Goal: Find specific fact: Find specific fact

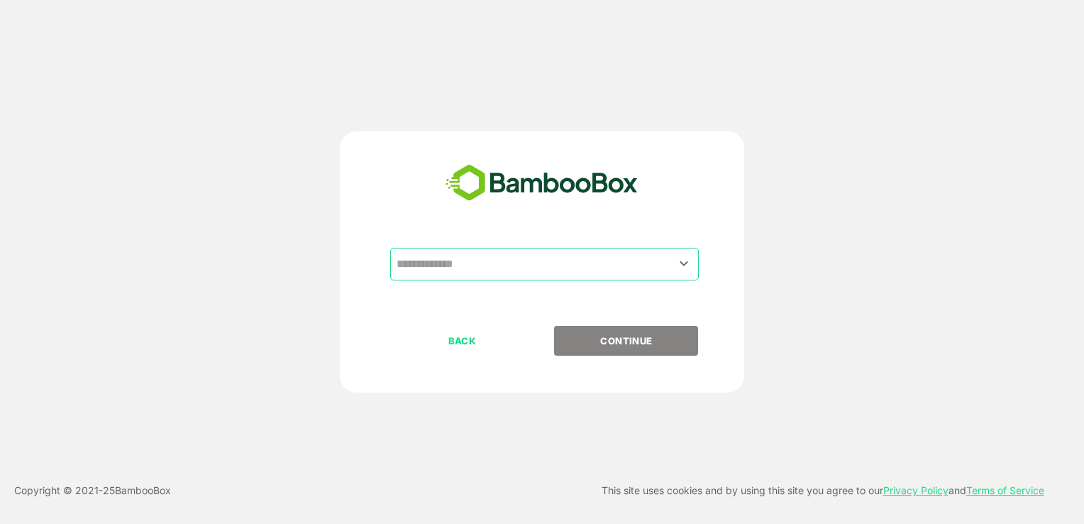
click at [522, 260] on input "text" at bounding box center [544, 263] width 303 height 27
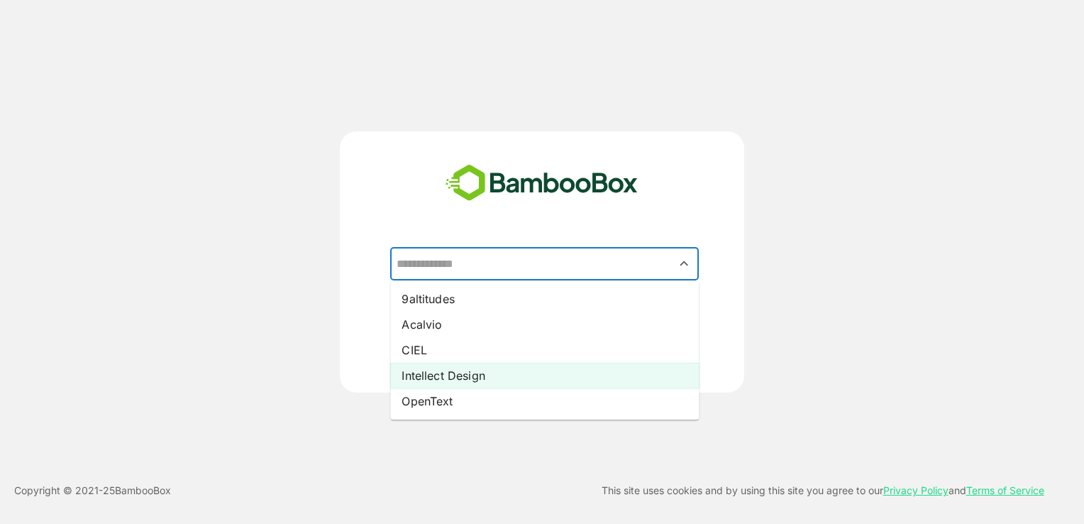
click at [469, 378] on li "Intellect Design" at bounding box center [544, 375] width 309 height 26
type input "**********"
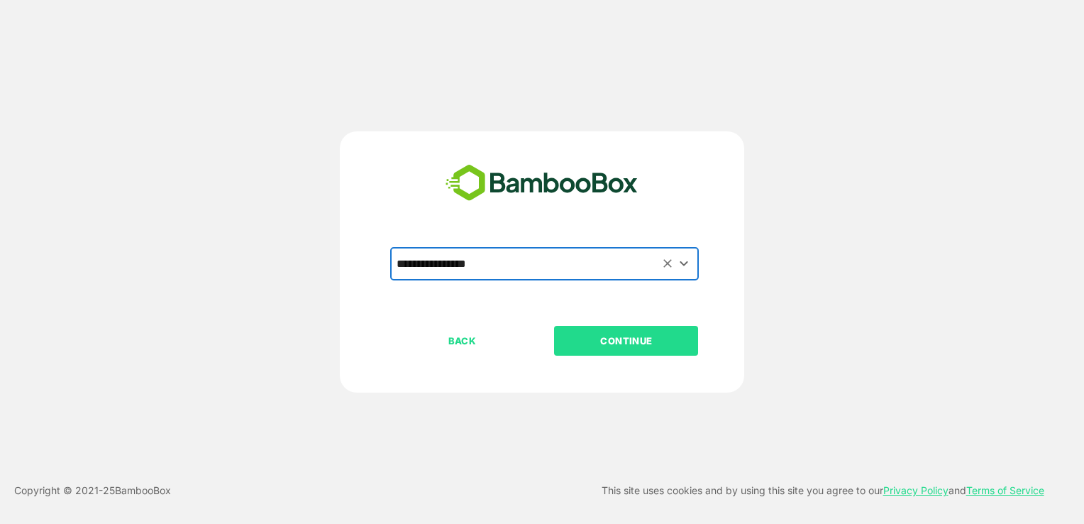
click at [599, 335] on p "CONTINUE" at bounding box center [626, 341] width 142 height 16
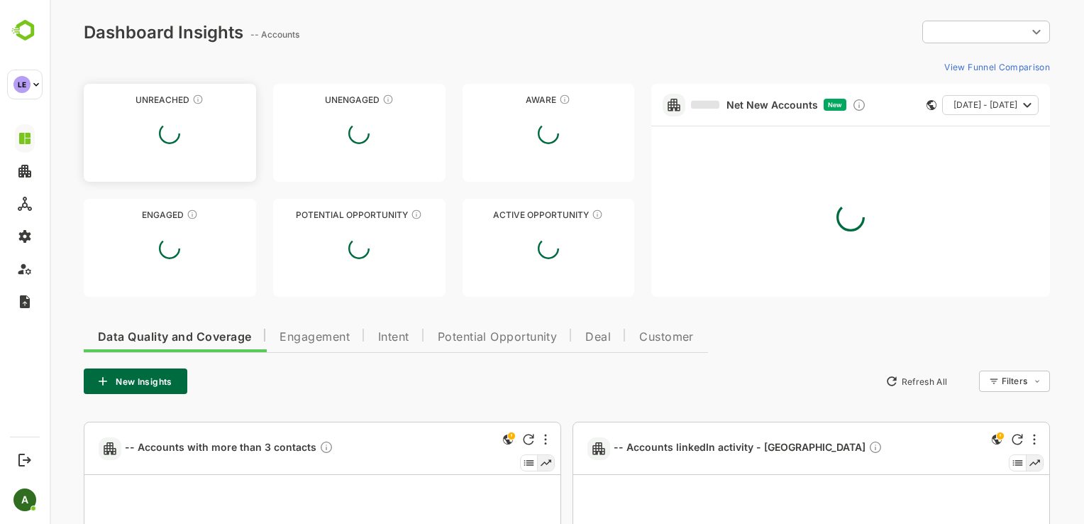
type input "**********"
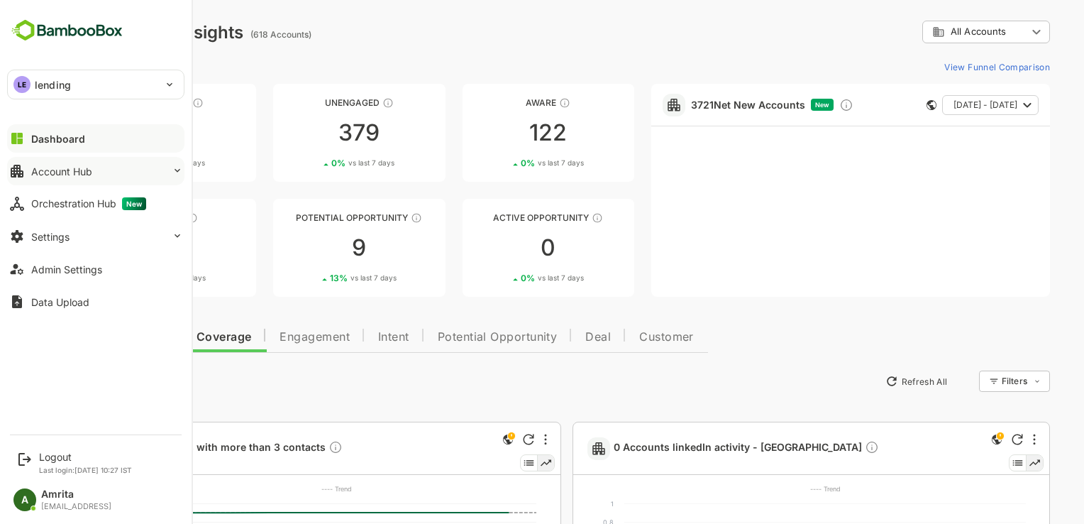
click at [31, 179] on button "Account Hub" at bounding box center [95, 171] width 177 height 28
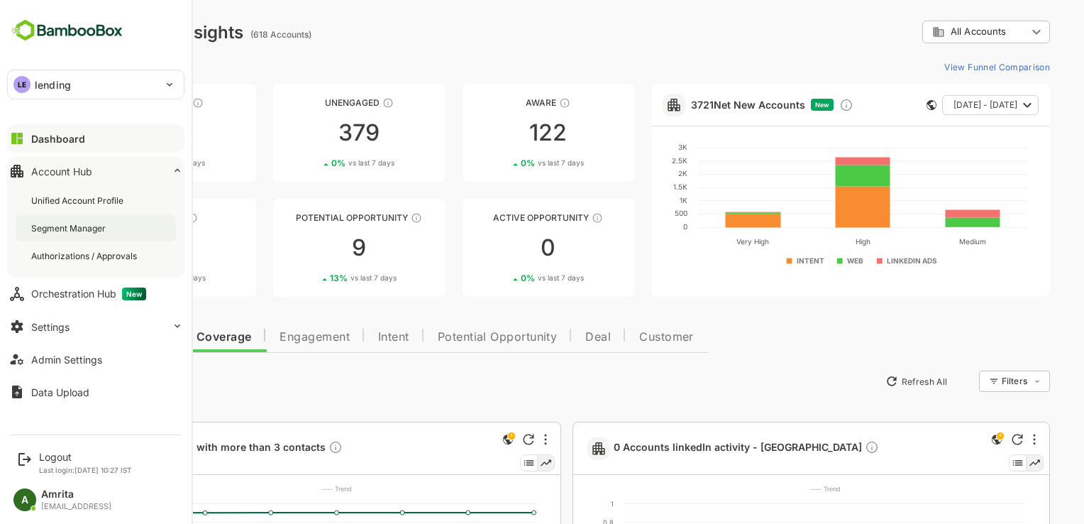
click at [56, 231] on div "Segment Manager" at bounding box center [69, 228] width 77 height 12
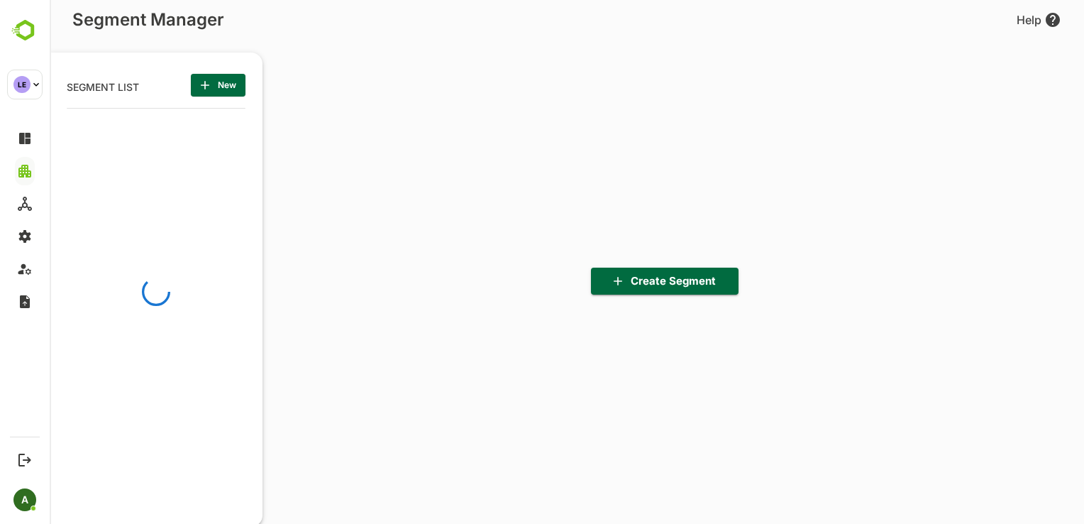
scroll to position [363, 175]
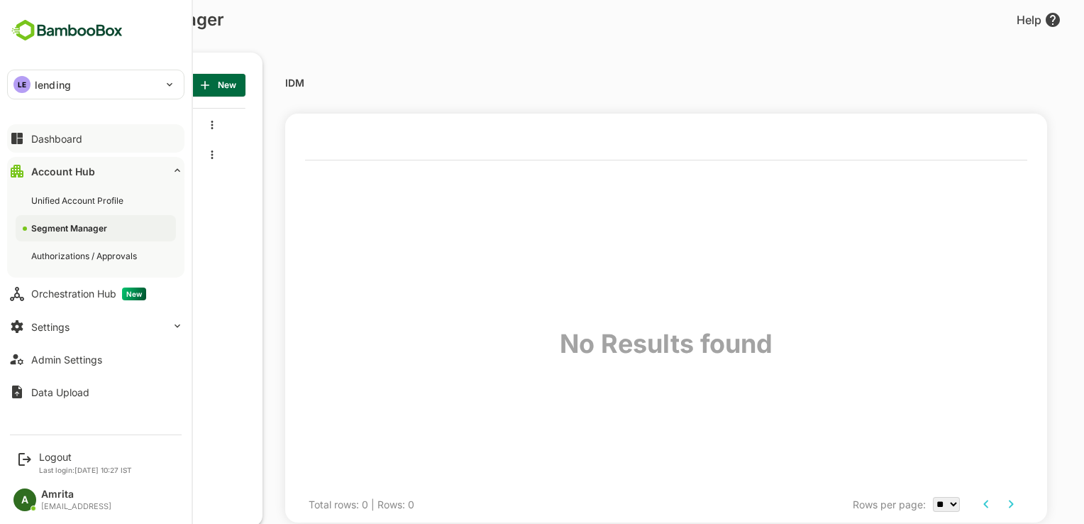
click at [36, 136] on div "Dashboard" at bounding box center [56, 139] width 51 height 12
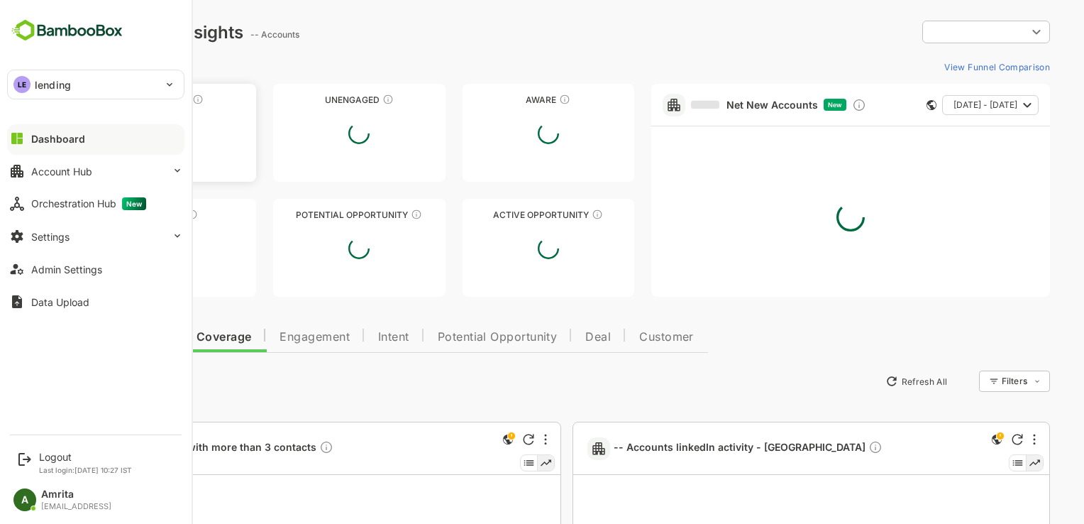
type input "**********"
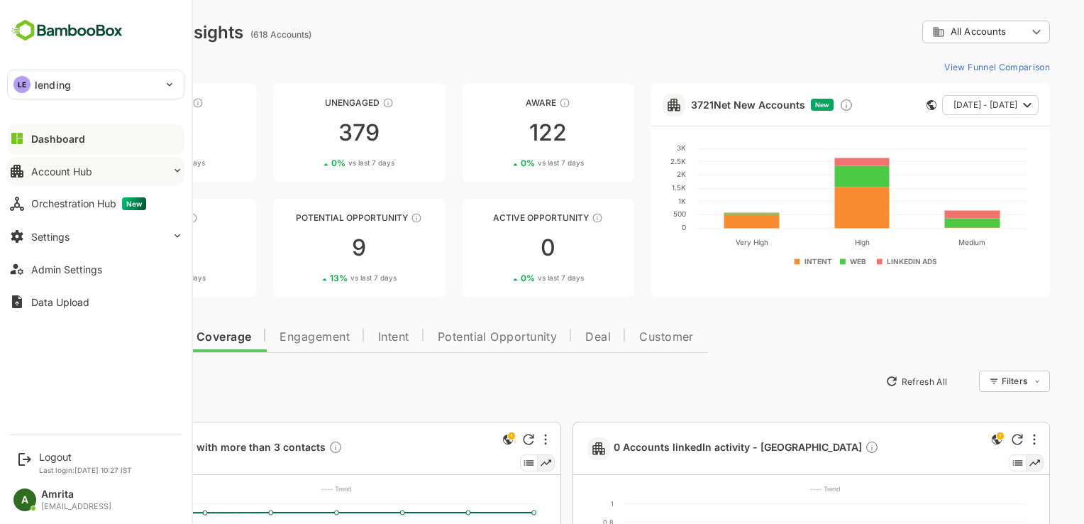
click at [32, 175] on div "Account Hub" at bounding box center [61, 171] width 61 height 12
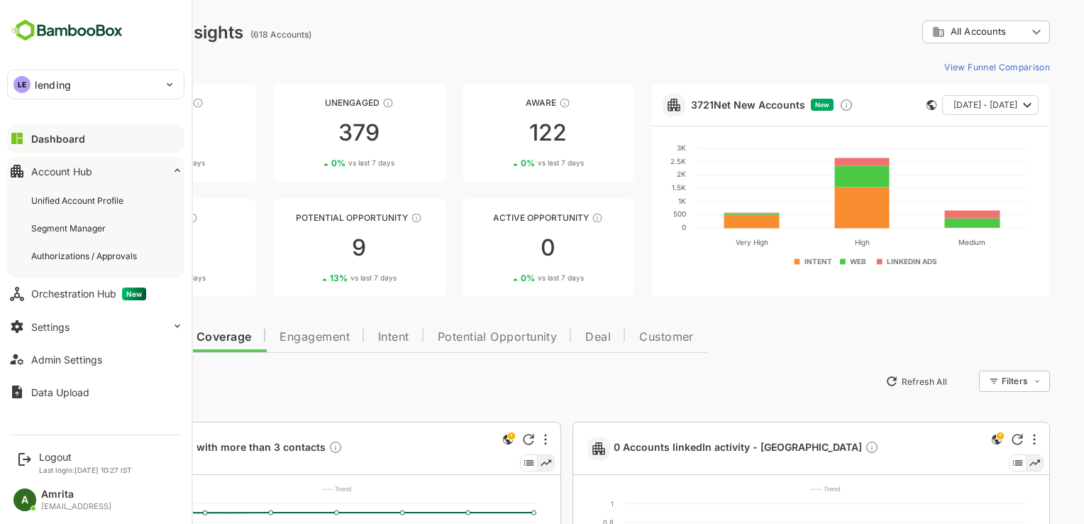
click at [86, 214] on div "Unified Account Profile Segment Manager Authorizations / Approvals" at bounding box center [95, 228] width 177 height 99
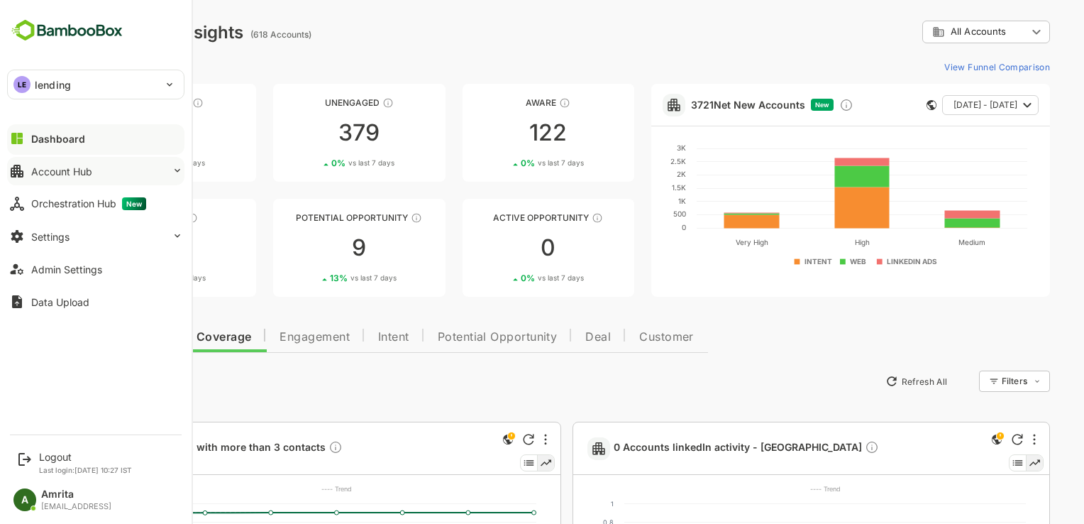
click at [39, 169] on div "Account Hub" at bounding box center [61, 171] width 61 height 12
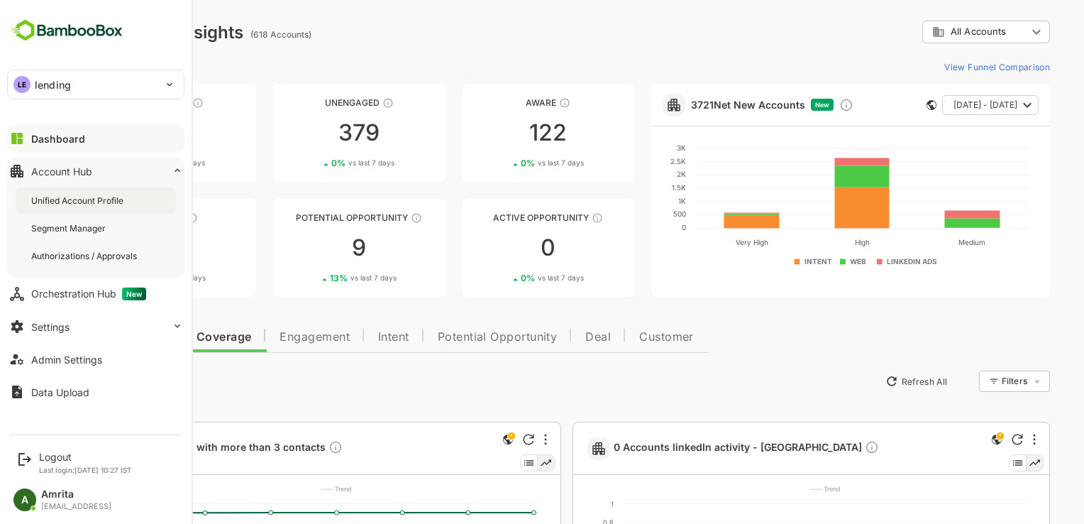
click at [59, 200] on div "Unified Account Profile" at bounding box center [78, 200] width 95 height 12
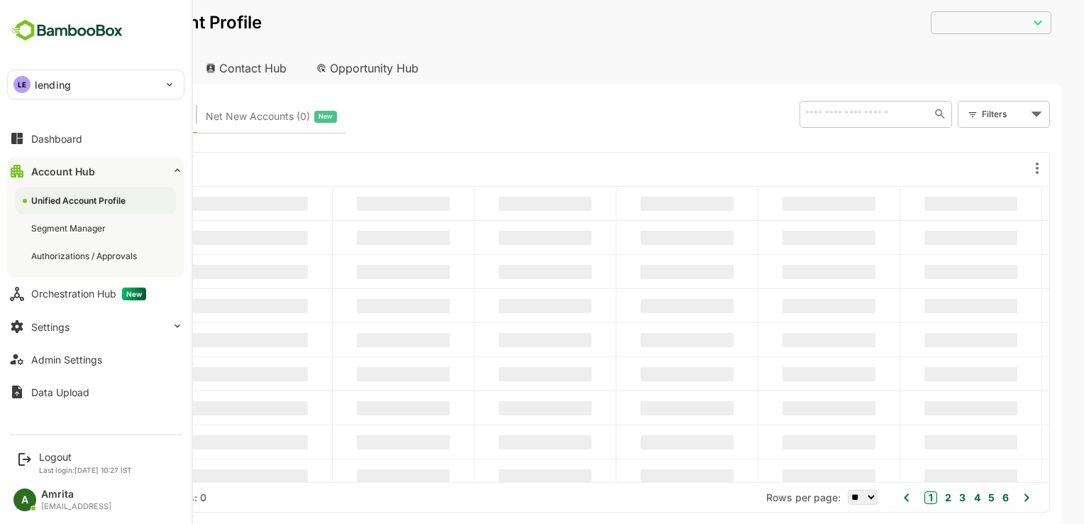
type input "**********"
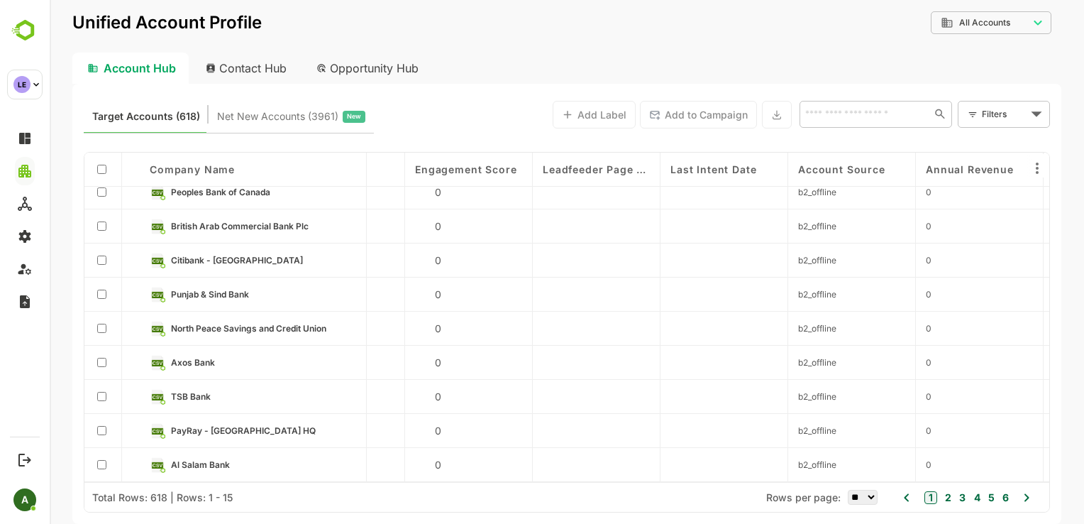
scroll to position [218, 1499]
click at [206, 357] on span "Axos Bank" at bounding box center [192, 362] width 44 height 11
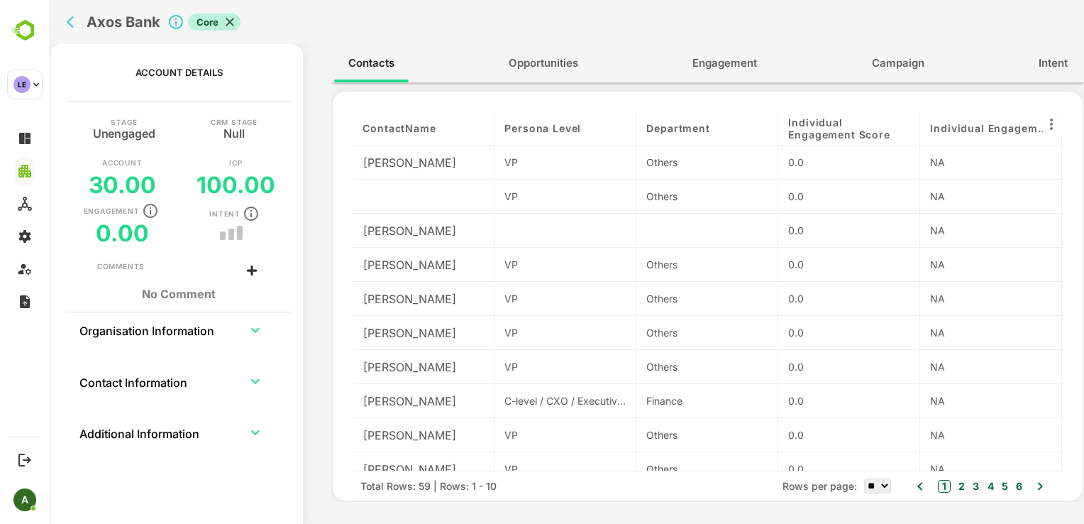
click at [258, 332] on icon "expand row" at bounding box center [255, 329] width 17 height 17
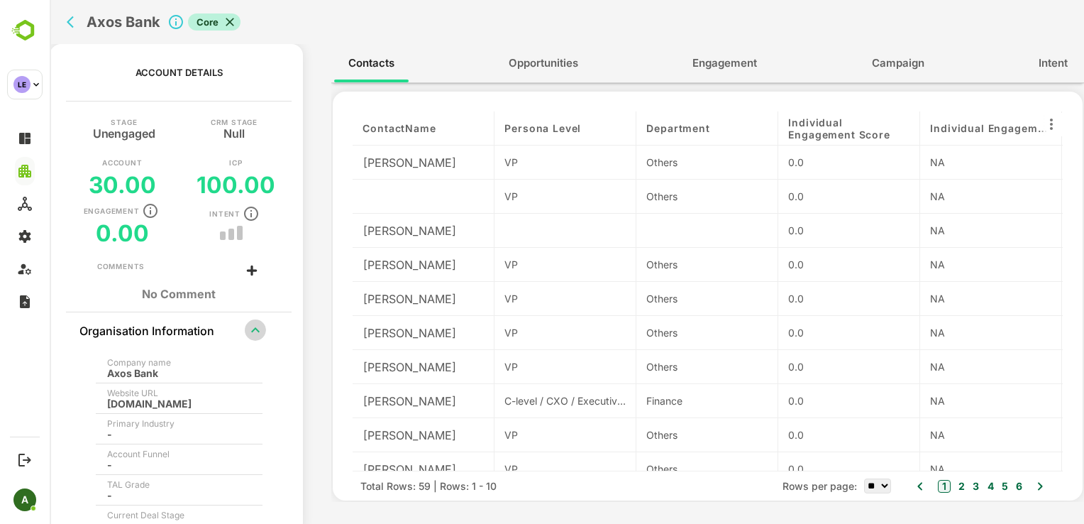
click at [255, 332] on icon "expand row" at bounding box center [255, 329] width 17 height 17
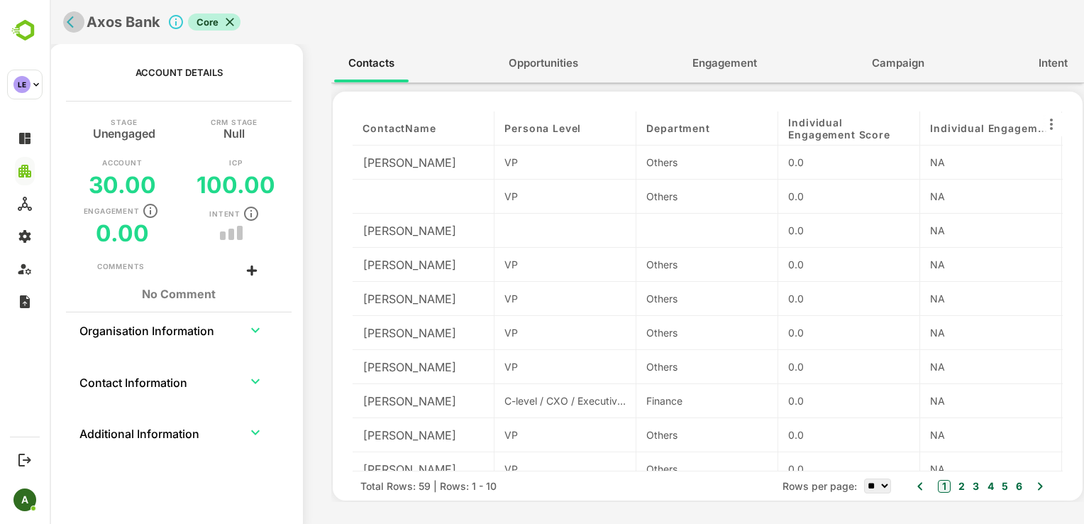
click at [77, 26] on icon "back" at bounding box center [74, 22] width 14 height 14
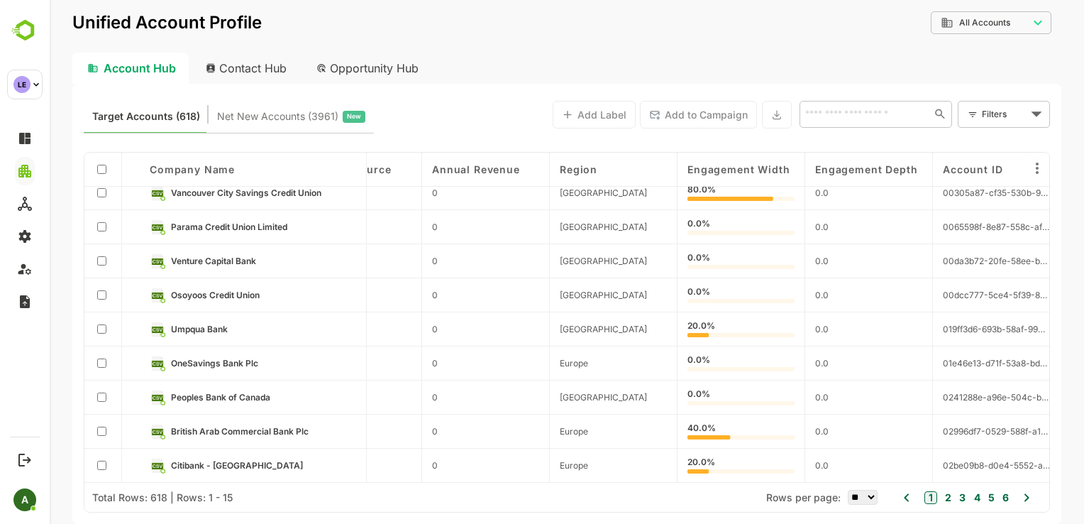
scroll to position [218, 1988]
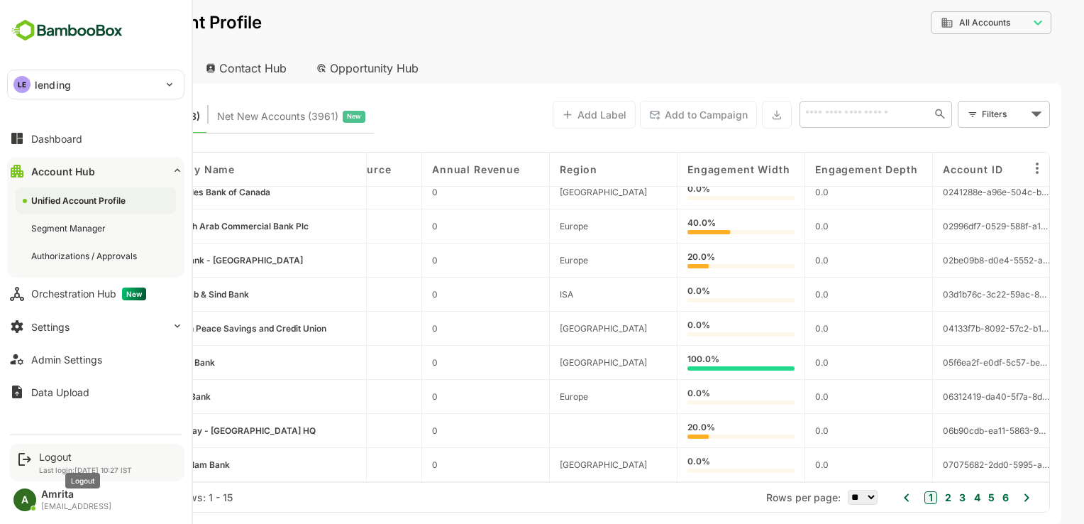
click at [49, 450] on div "Logout" at bounding box center [85, 456] width 93 height 12
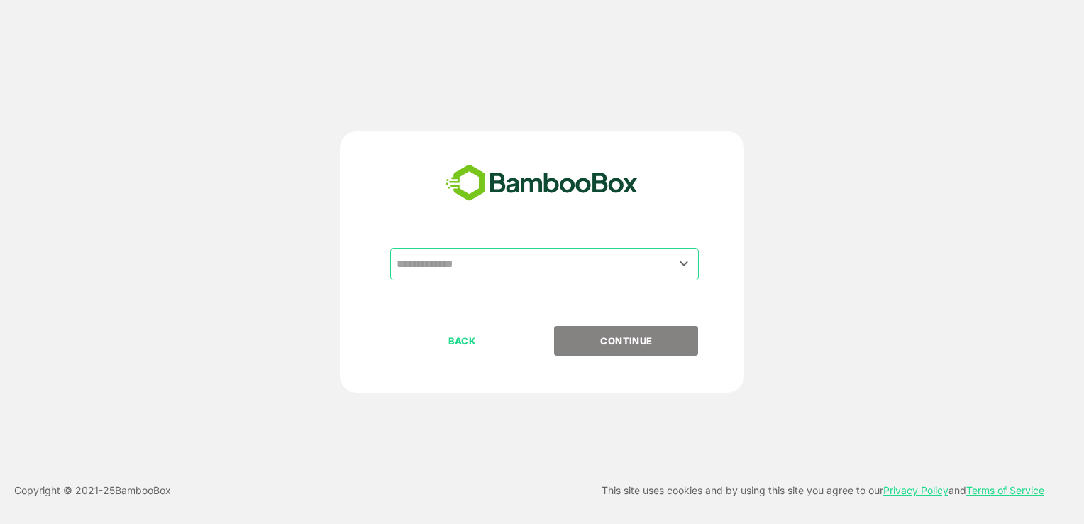
click at [448, 266] on input "text" at bounding box center [544, 263] width 303 height 27
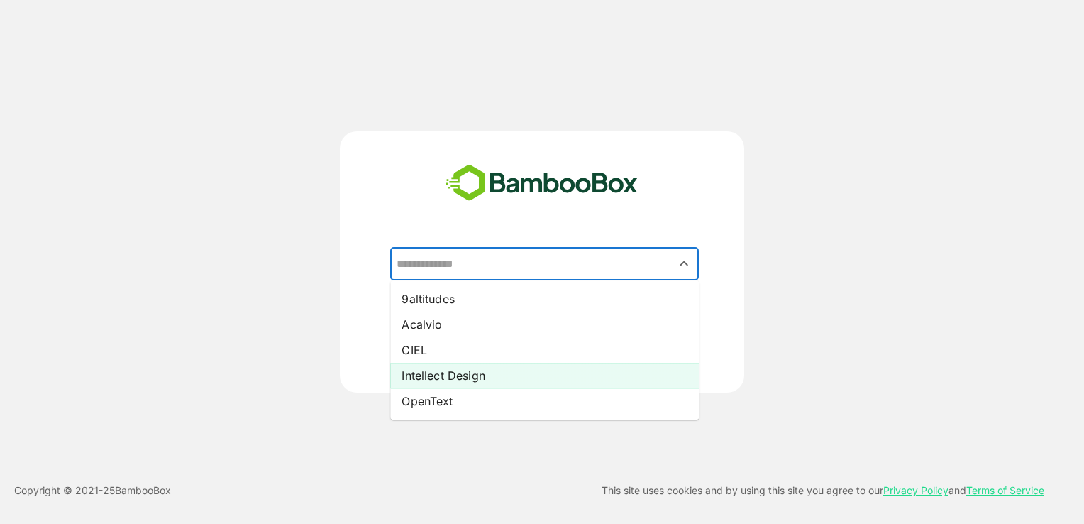
click at [440, 377] on li "Intellect Design" at bounding box center [544, 375] width 309 height 26
type input "**********"
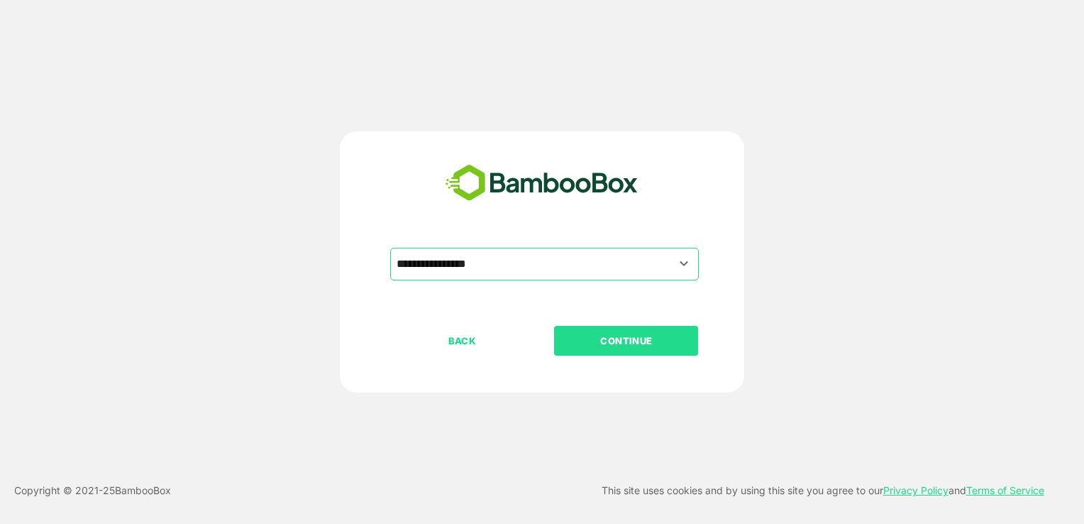
click at [621, 348] on button "CONTINUE" at bounding box center [626, 341] width 144 height 30
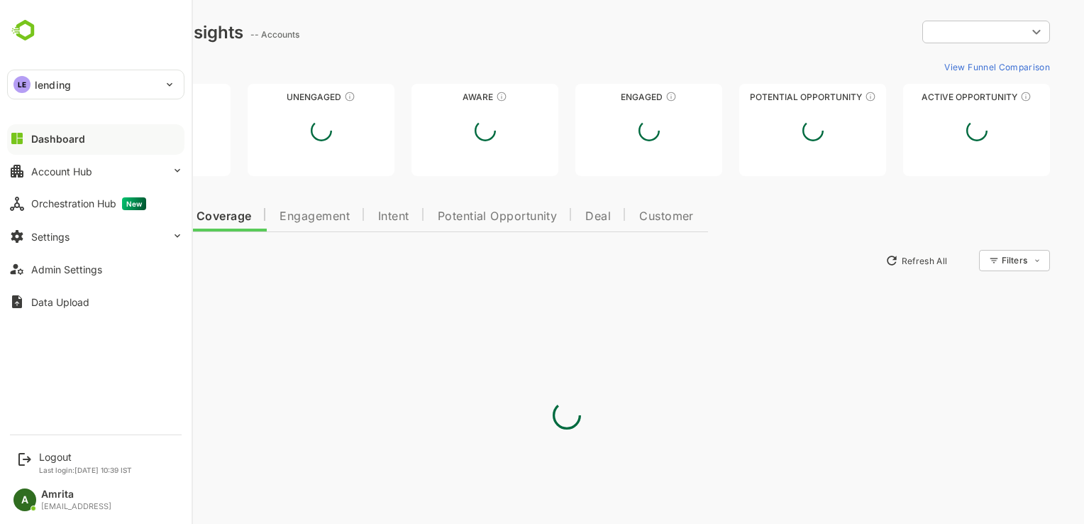
type input "**********"
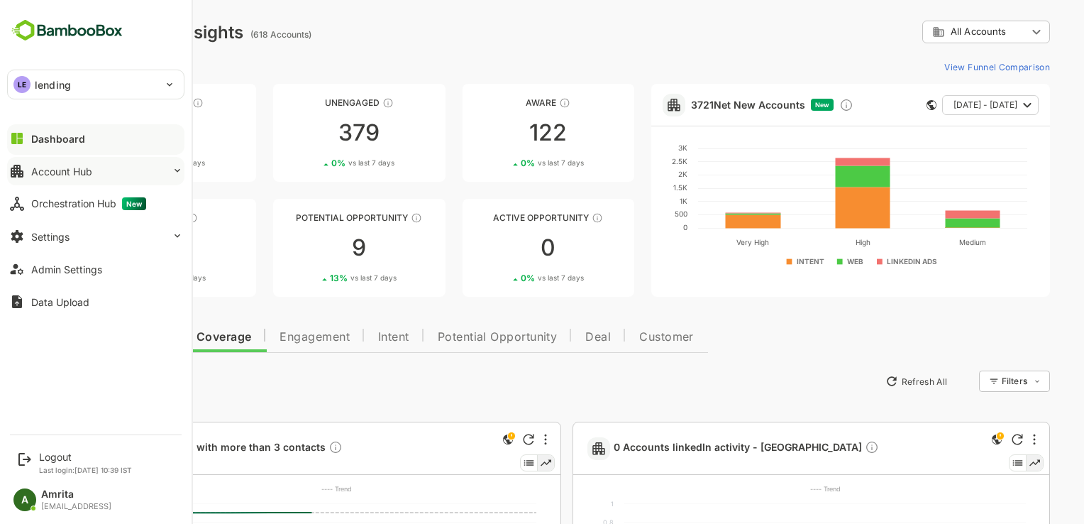
click at [116, 169] on button "Account Hub" at bounding box center [95, 171] width 177 height 28
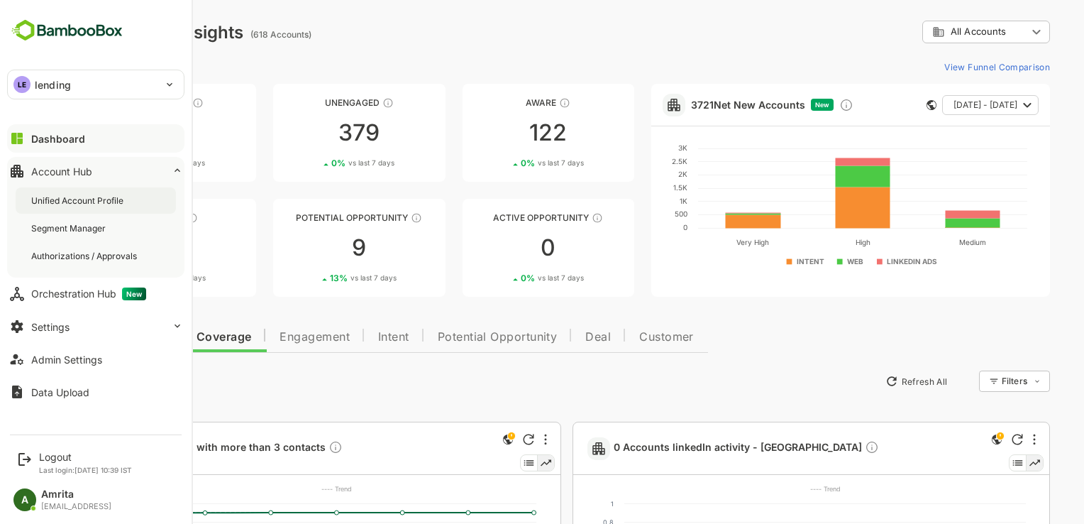
click at [125, 201] on div "Unified Account Profile" at bounding box center [78, 200] width 95 height 12
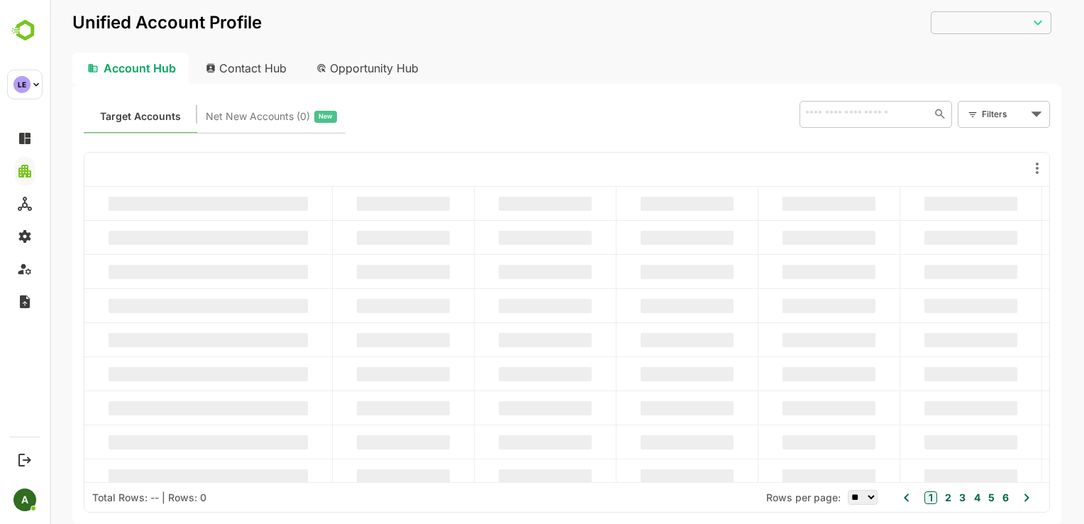
type input "**********"
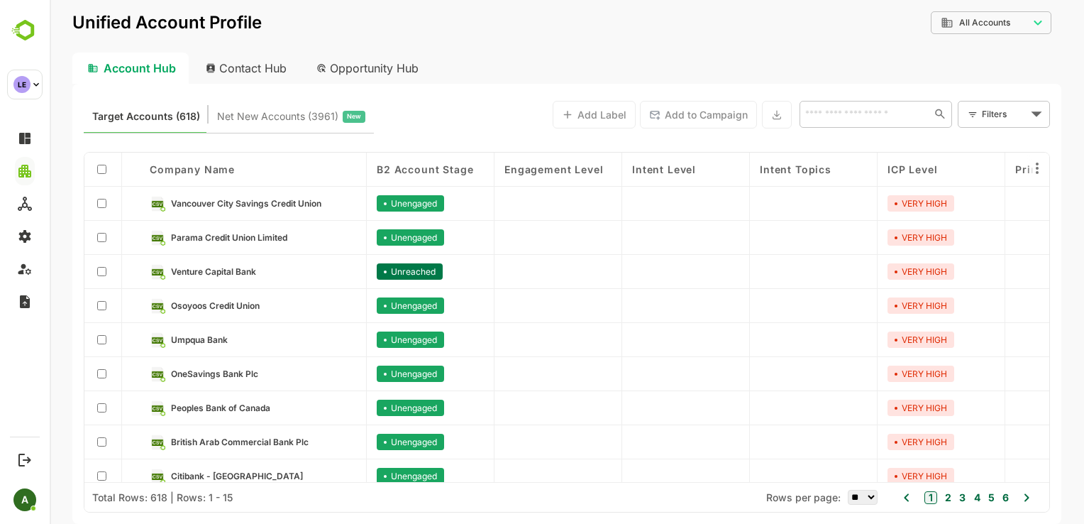
click at [999, 114] on body "**********" at bounding box center [567, 262] width 1034 height 524
click at [997, 151] on span "New Filter" at bounding box center [1006, 145] width 43 height 17
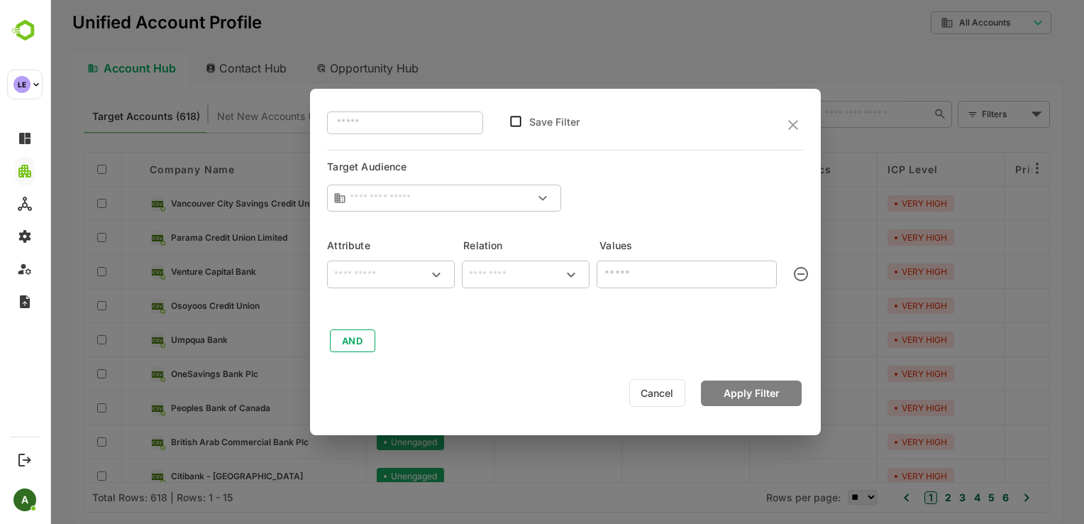
type input "**********"
click at [791, 118] on icon "close" at bounding box center [793, 124] width 17 height 17
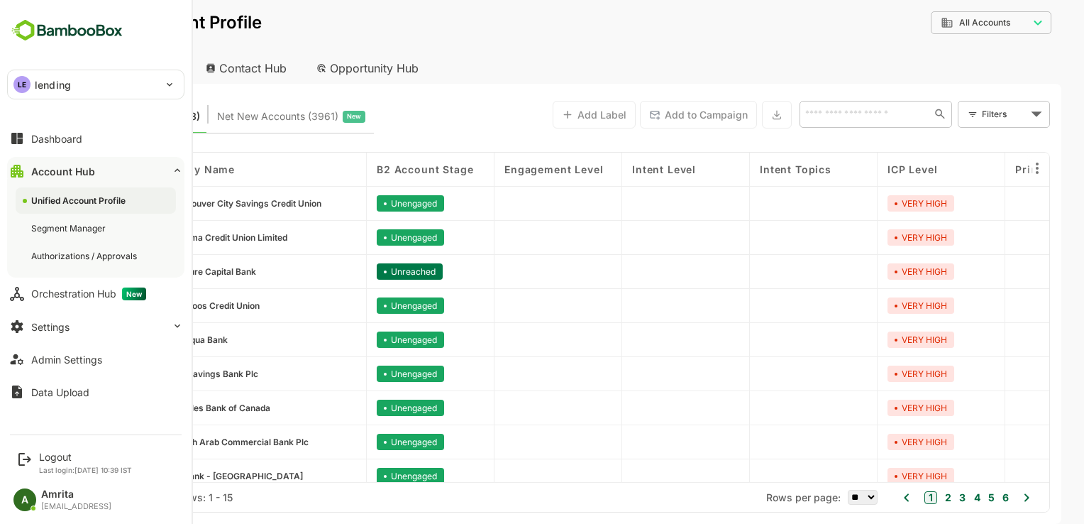
click at [21, 85] on div "LE" at bounding box center [21, 84] width 17 height 17
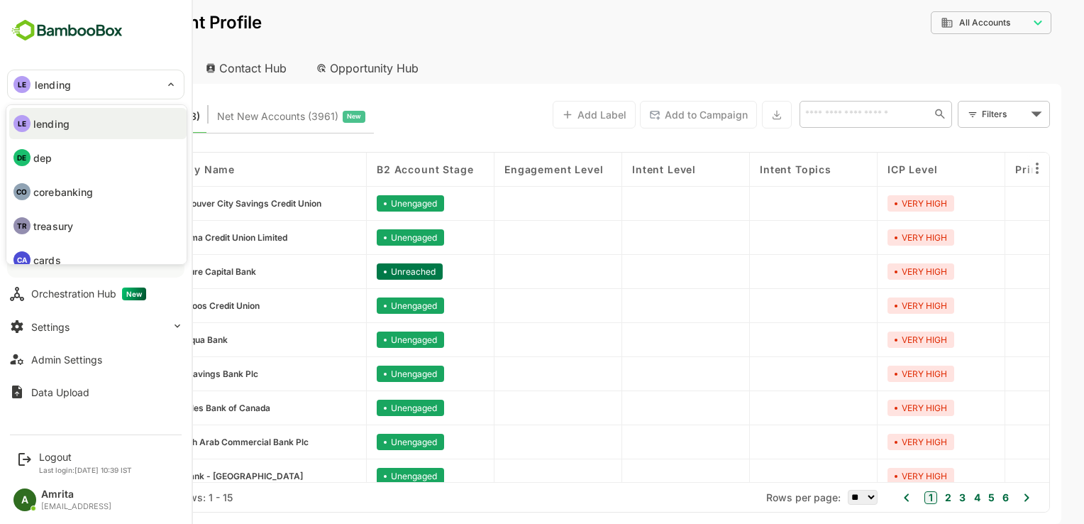
scroll to position [48, 0]
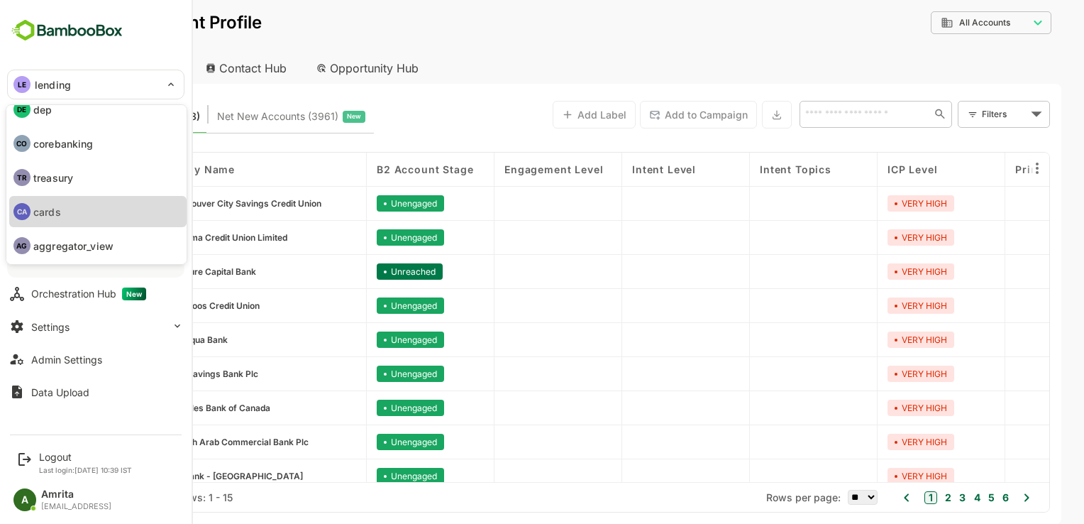
click at [52, 201] on li "CA cards" at bounding box center [97, 211] width 177 height 31
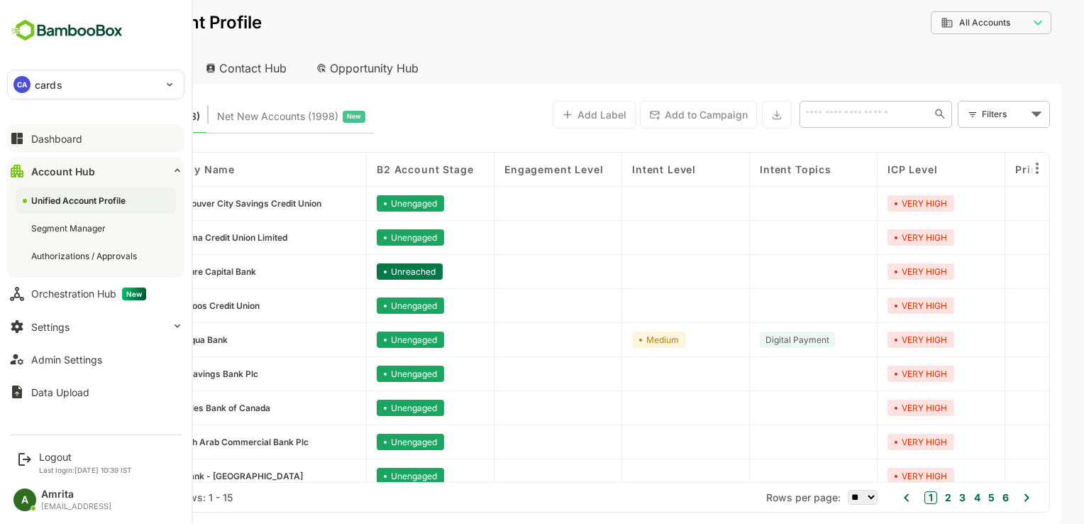
click at [57, 133] on div "Dashboard" at bounding box center [56, 139] width 51 height 12
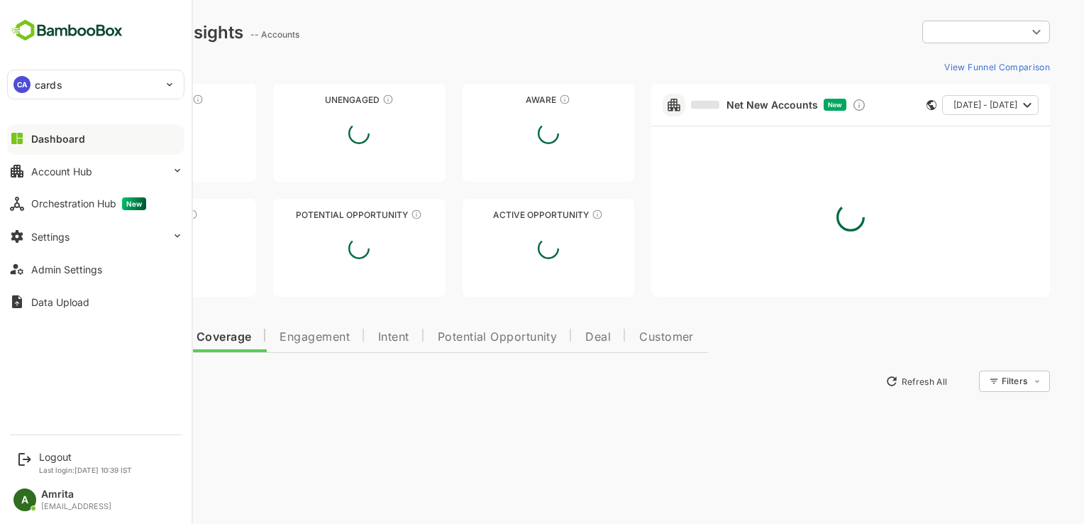
type input "**********"
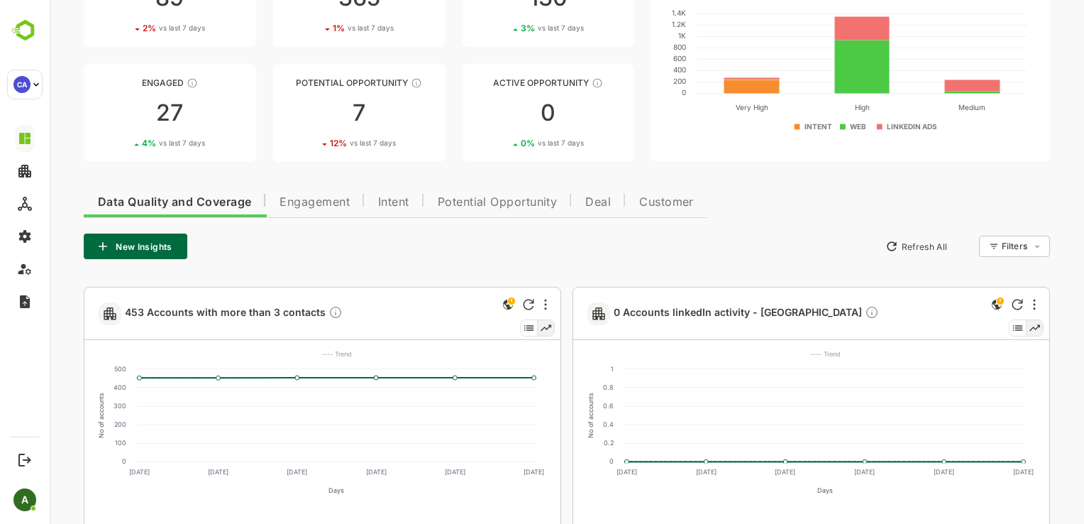
scroll to position [76, 0]
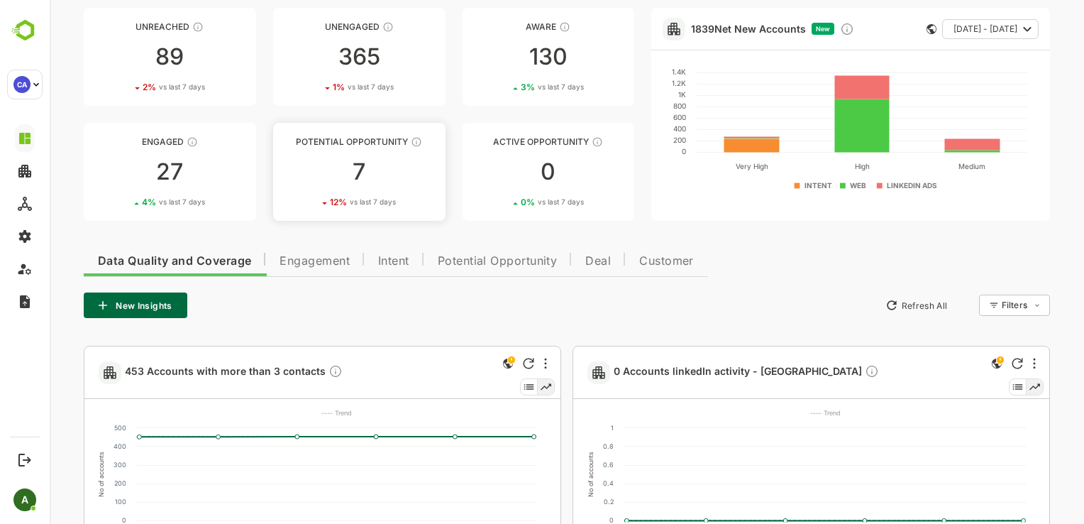
click at [437, 162] on div "7" at bounding box center [359, 171] width 172 height 23
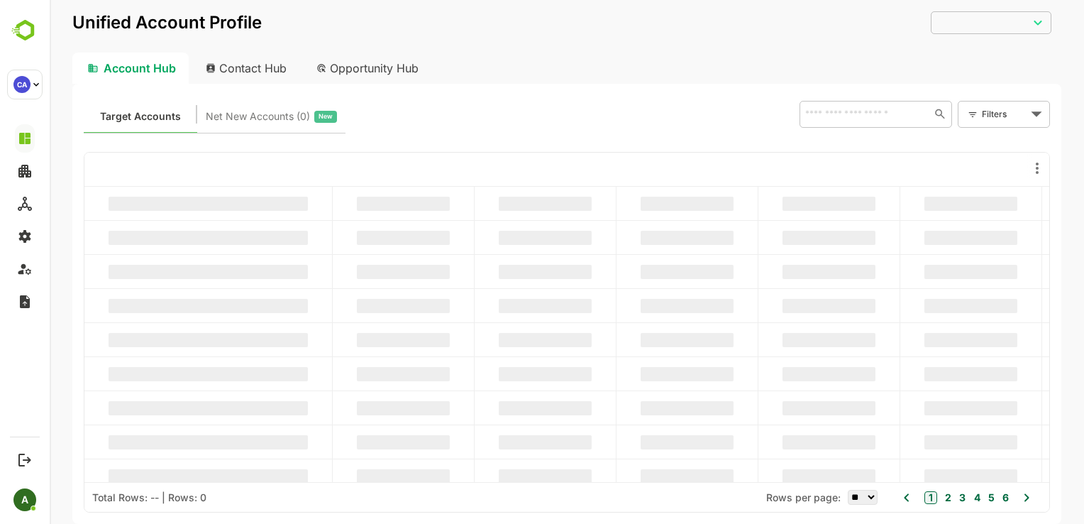
scroll to position [0, 0]
type input "**********"
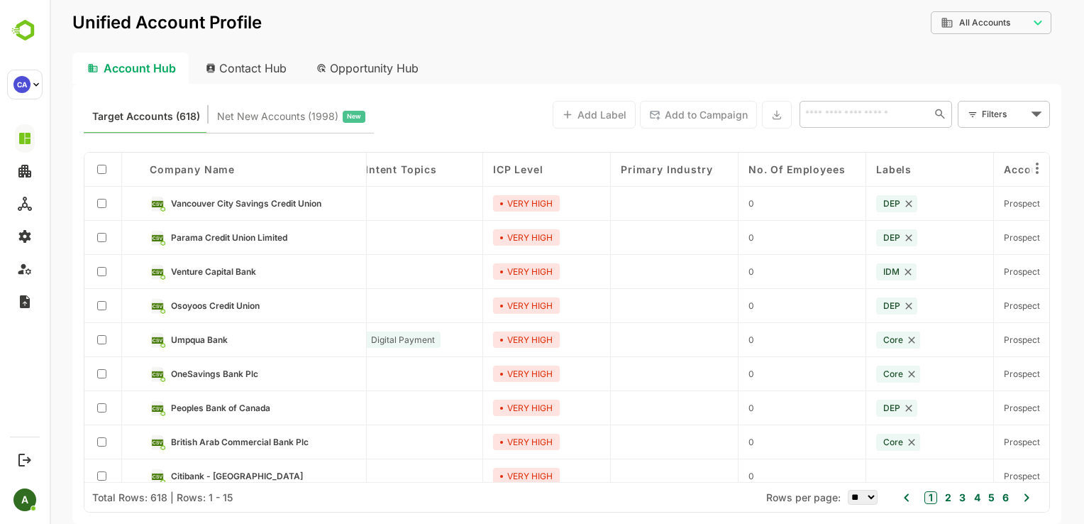
scroll to position [0, 397]
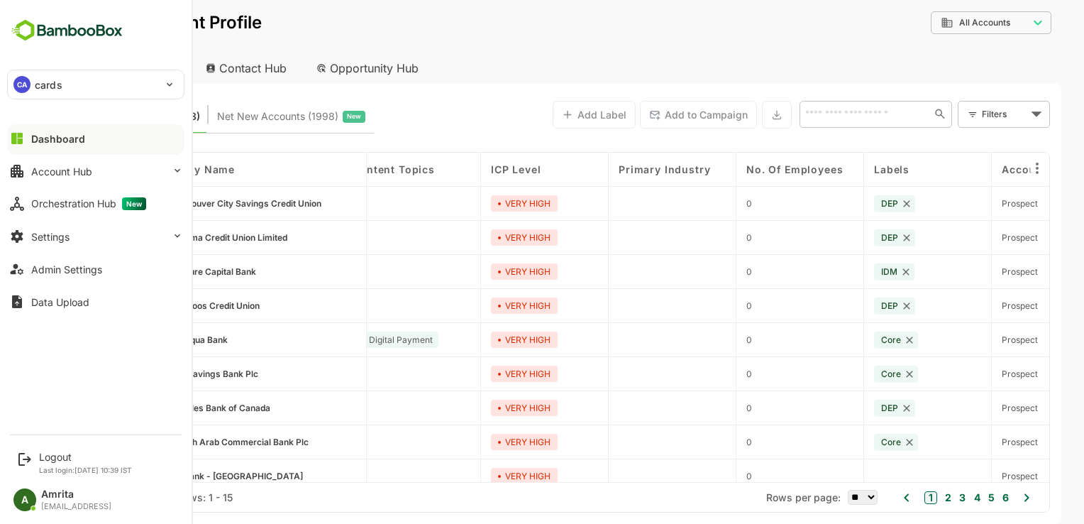
click at [45, 77] on p "cards" at bounding box center [49, 84] width 28 height 15
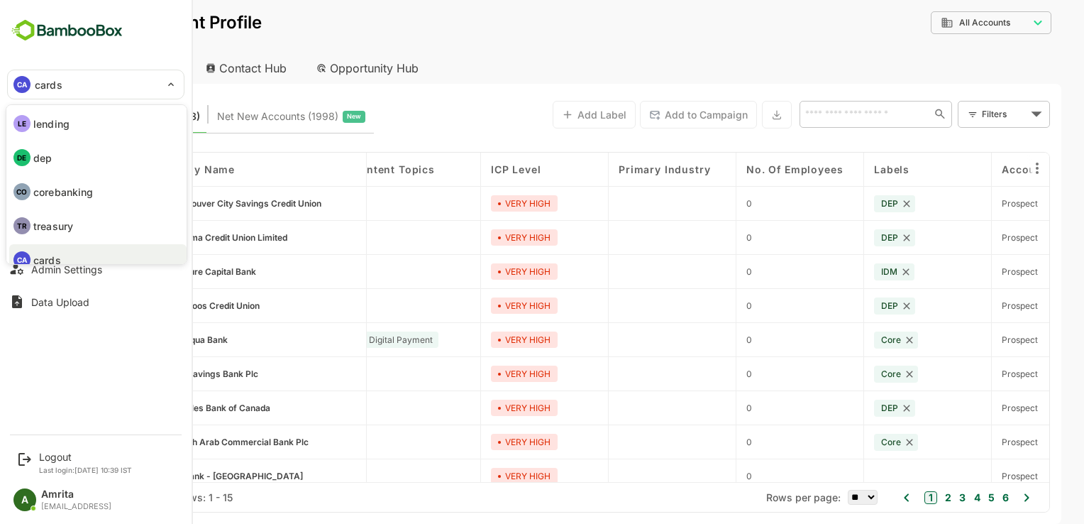
scroll to position [11, 0]
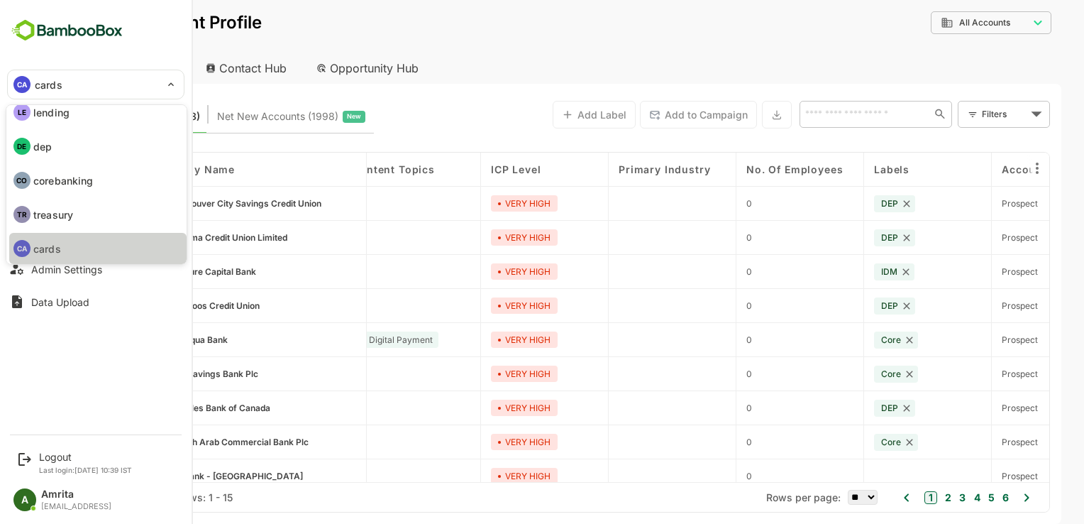
click at [125, 250] on li "CA cards" at bounding box center [97, 248] width 177 height 31
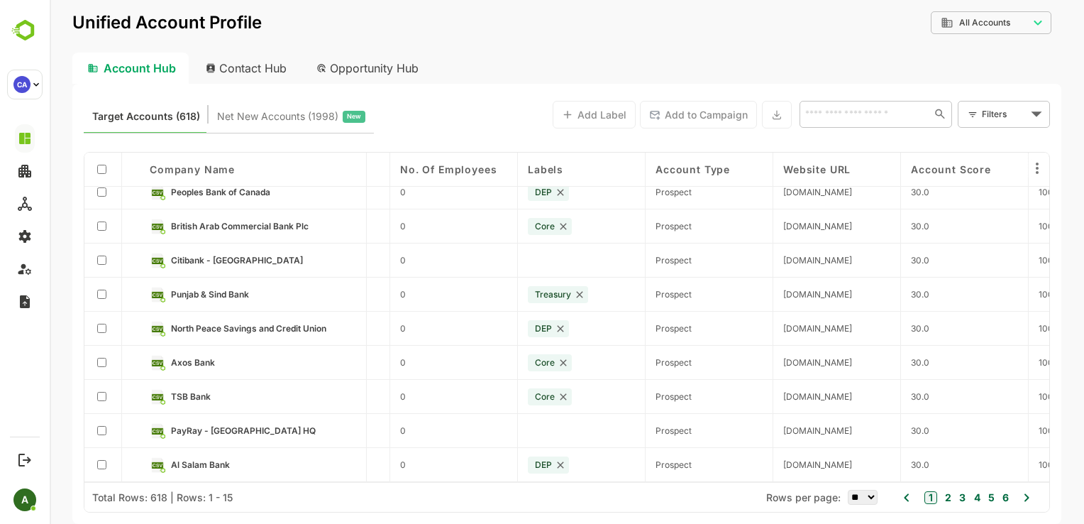
scroll to position [0, 743]
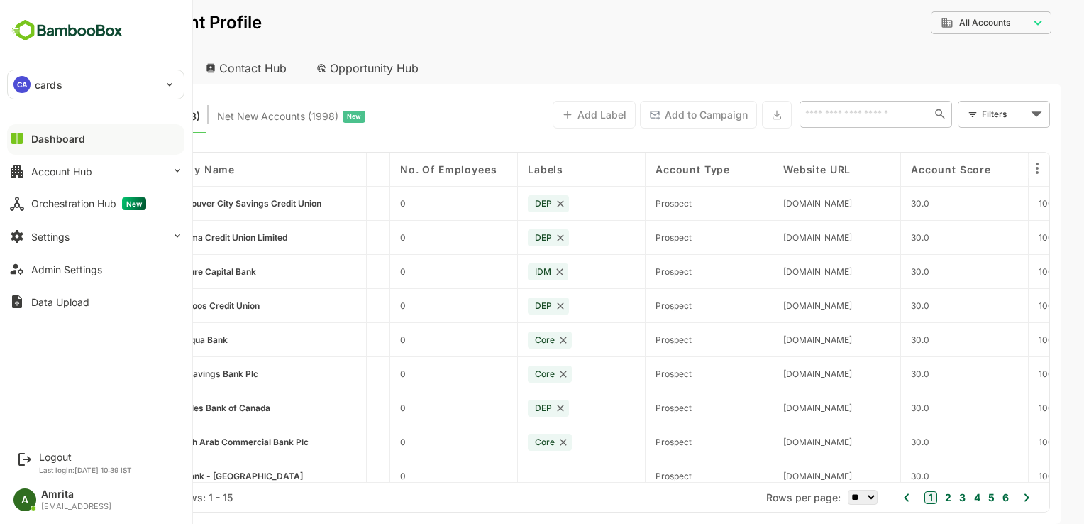
click at [7, 143] on button "Dashboard" at bounding box center [95, 138] width 177 height 28
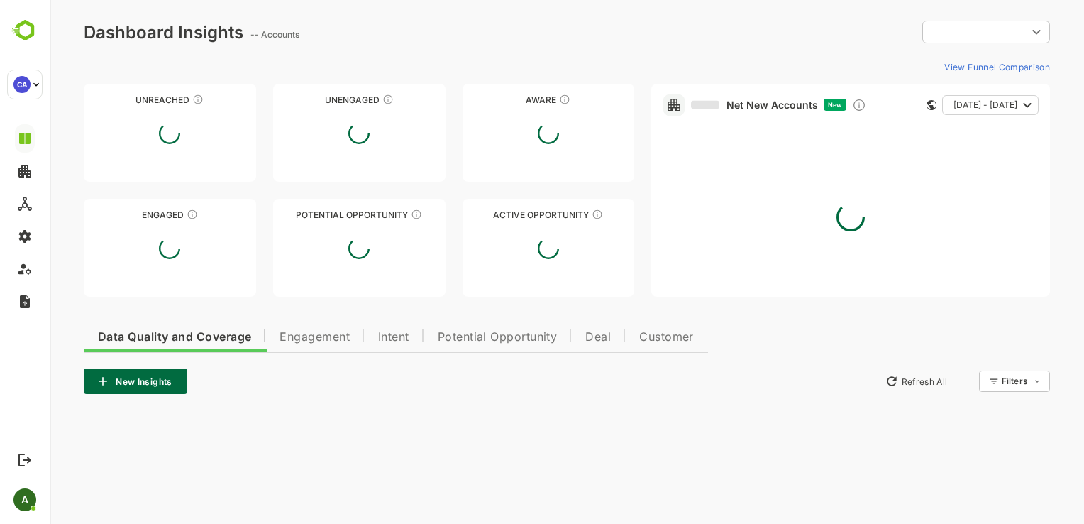
type input "**********"
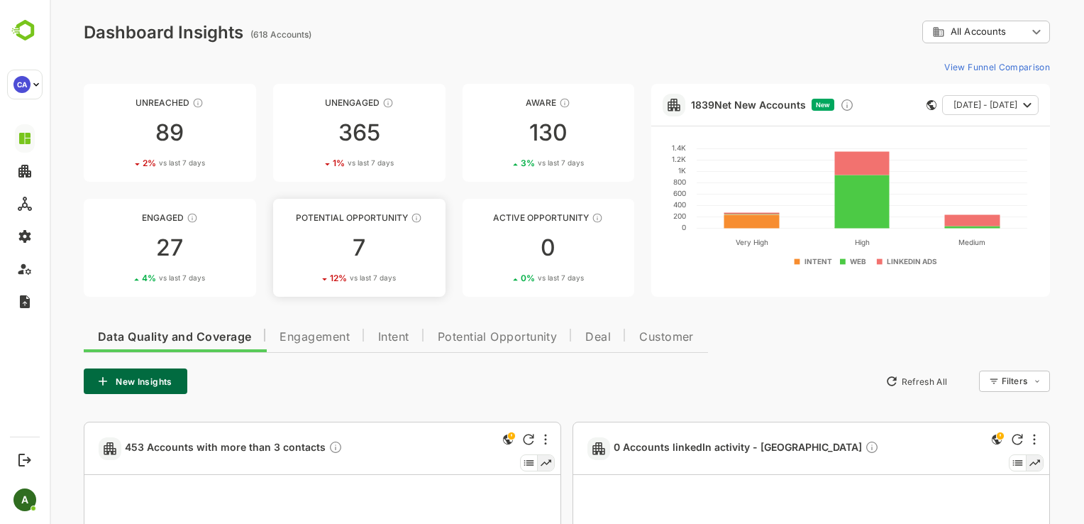
click at [350, 248] on div "7" at bounding box center [359, 247] width 172 height 23
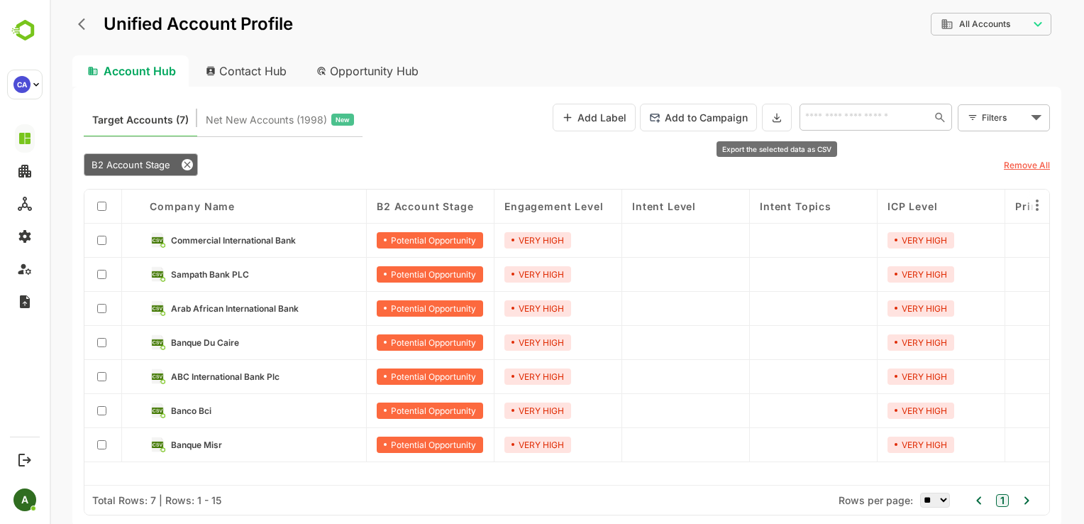
click at [780, 120] on icon at bounding box center [777, 117] width 8 height 8
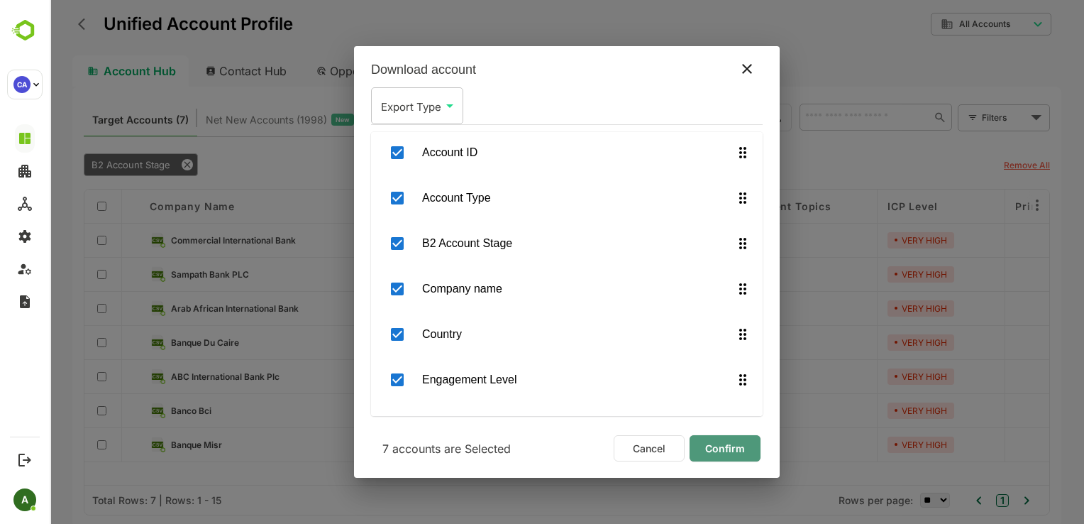
click at [712, 446] on span "Confirm" at bounding box center [725, 448] width 48 height 18
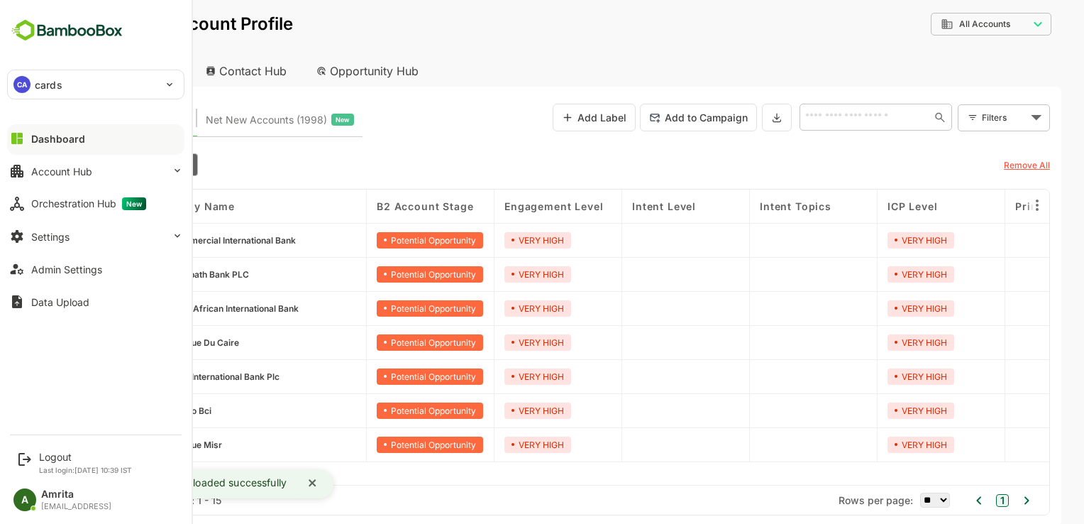
click at [31, 84] on div "CA cards" at bounding box center [87, 84] width 159 height 28
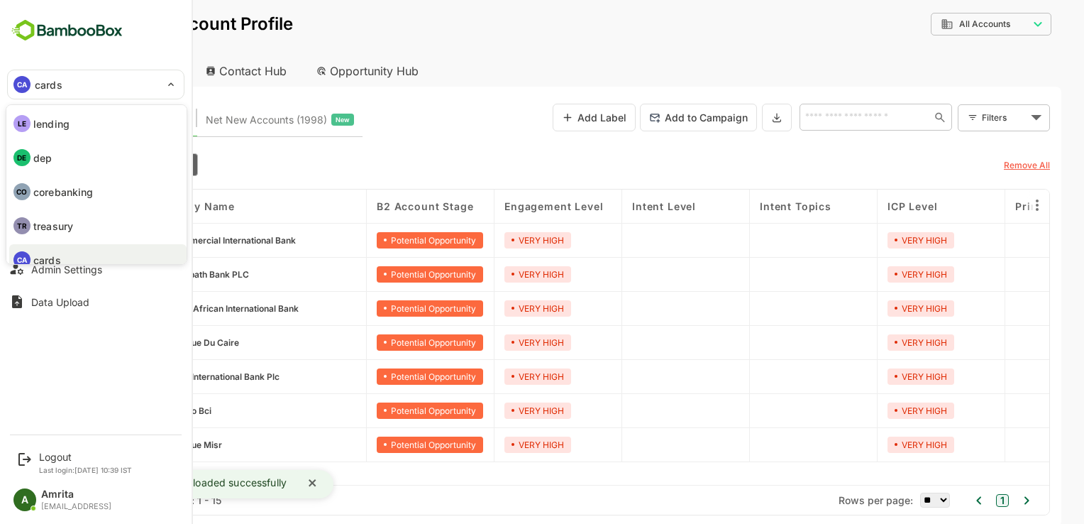
scroll to position [11, 0]
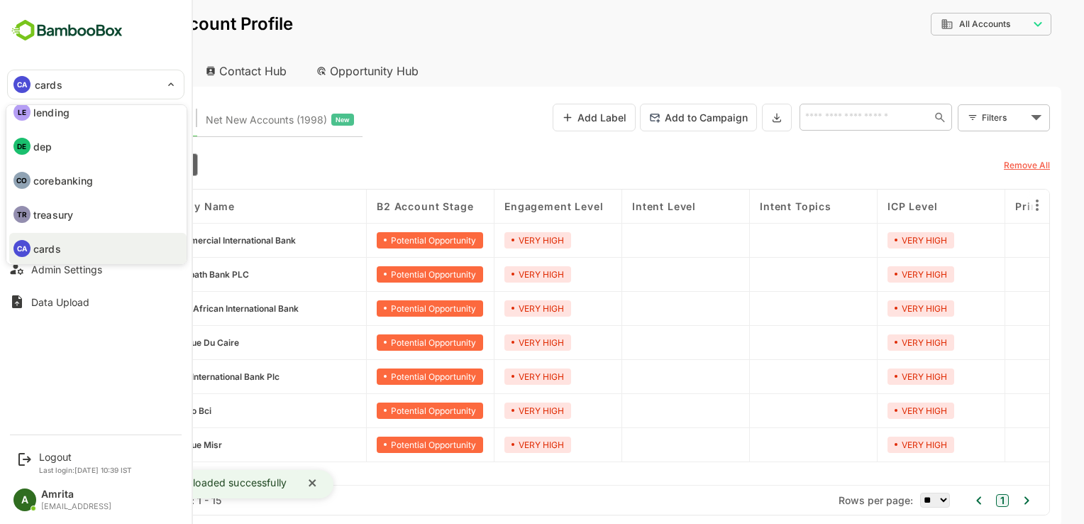
click at [65, 116] on p "lending" at bounding box center [51, 112] width 36 height 15
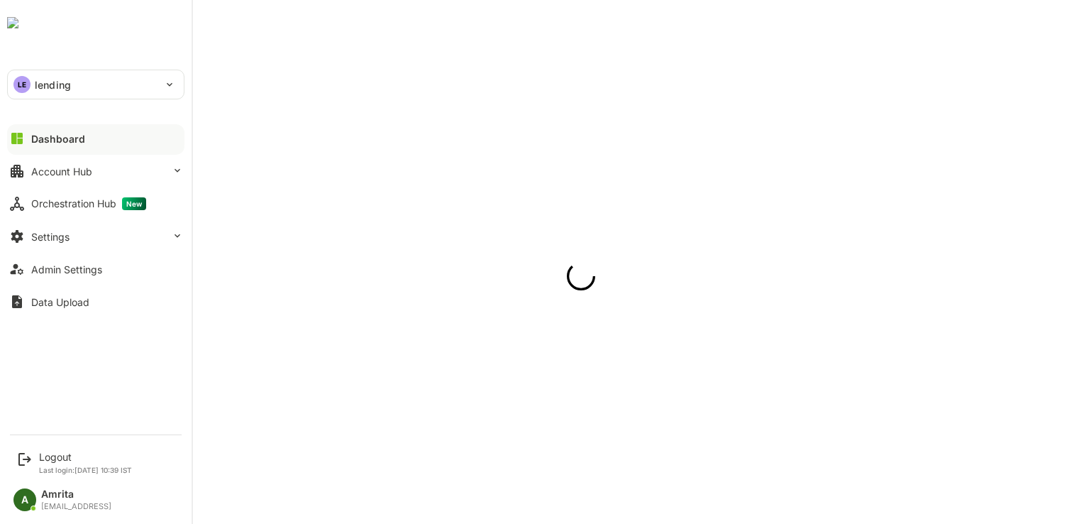
scroll to position [0, 0]
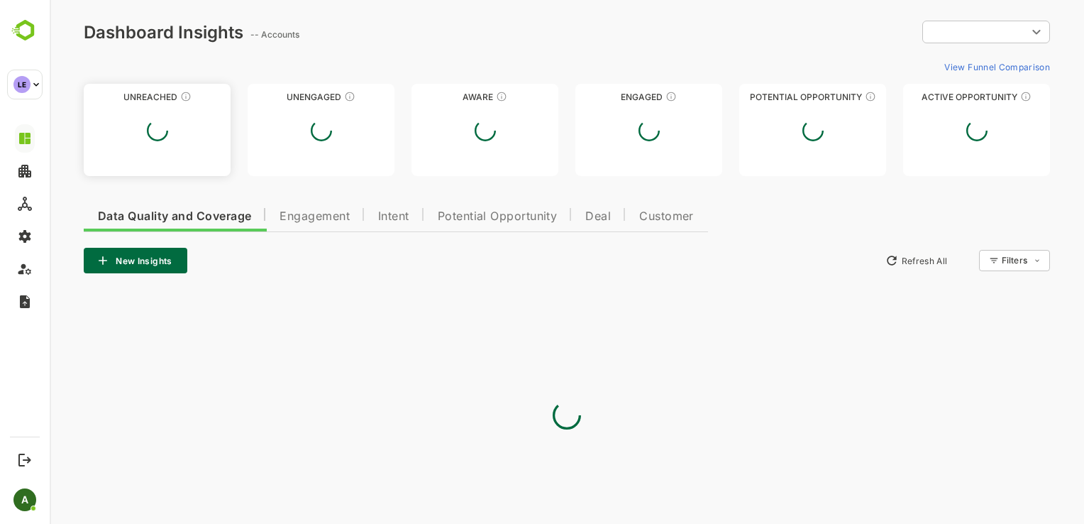
type input "**********"
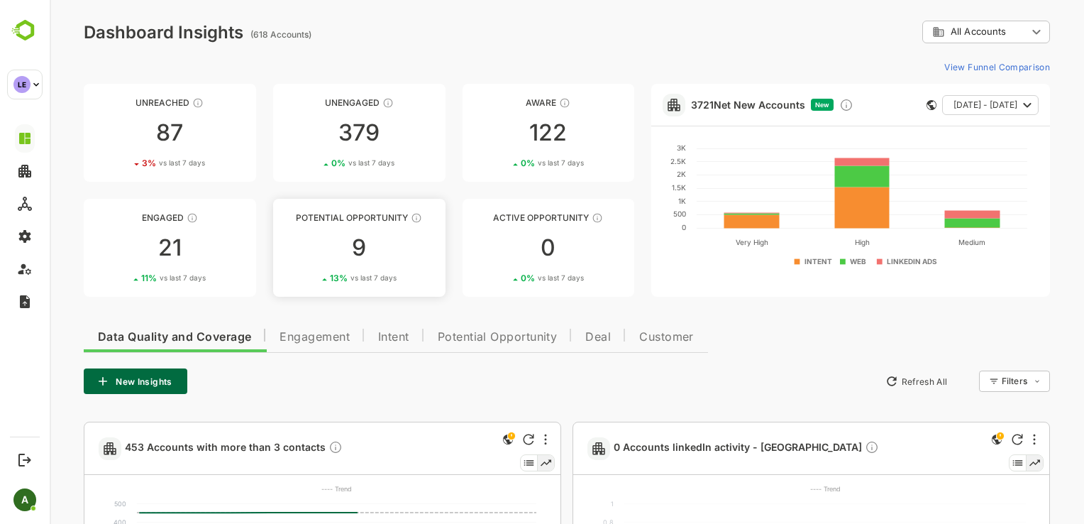
click at [358, 244] on div "9" at bounding box center [359, 247] width 172 height 23
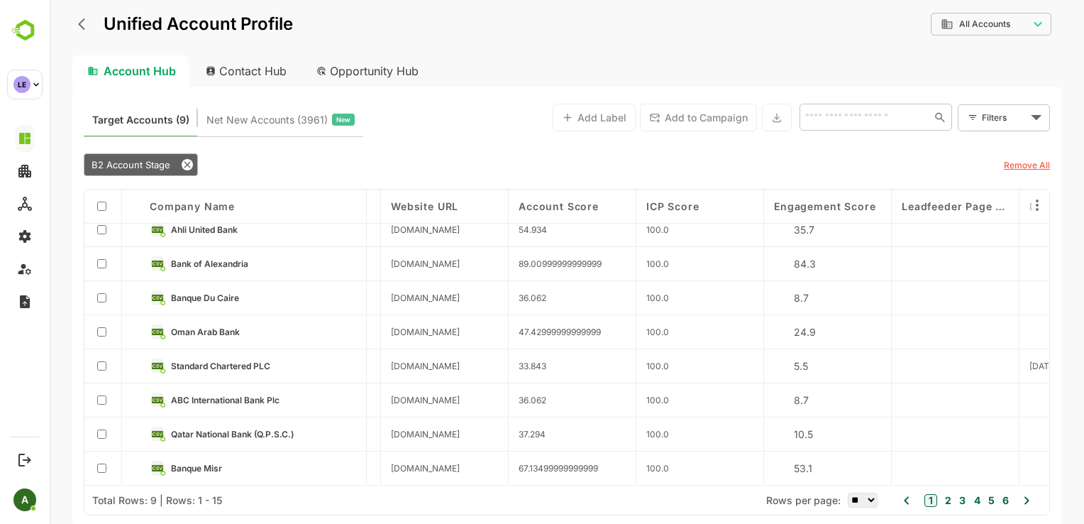
scroll to position [48, 1136]
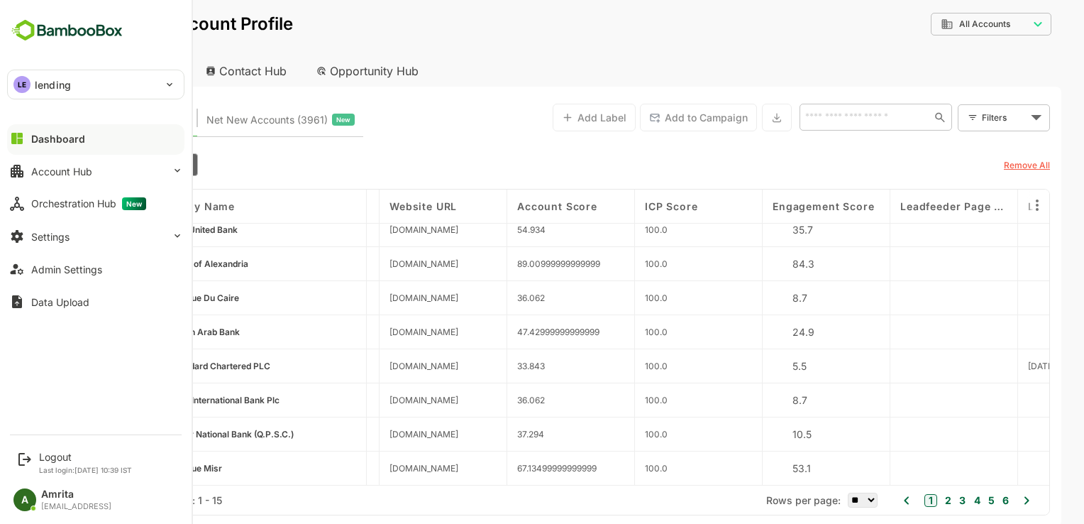
click at [52, 89] on p "lending" at bounding box center [53, 84] width 36 height 15
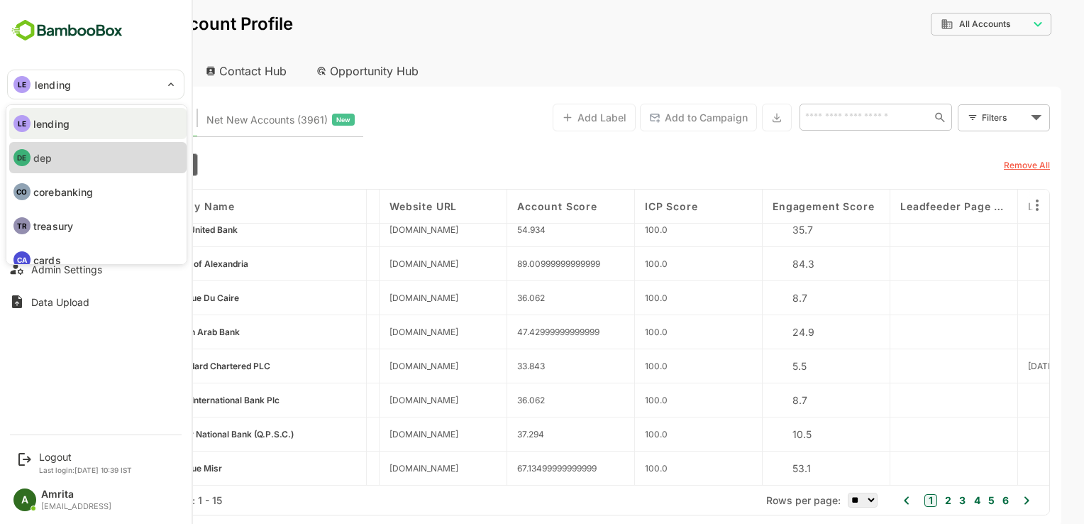
click at [73, 168] on li "DE dep" at bounding box center [97, 157] width 177 height 31
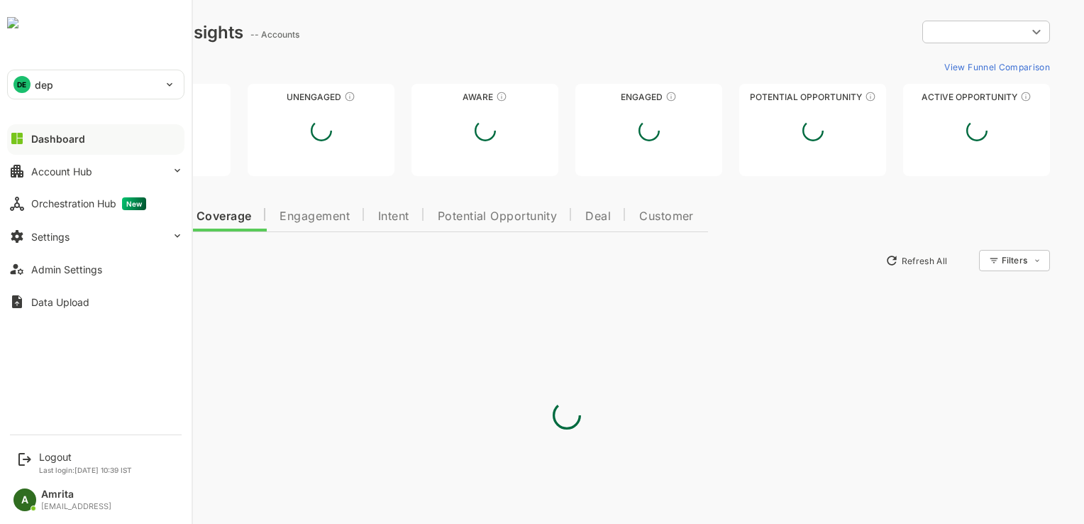
scroll to position [0, 0]
type input "**********"
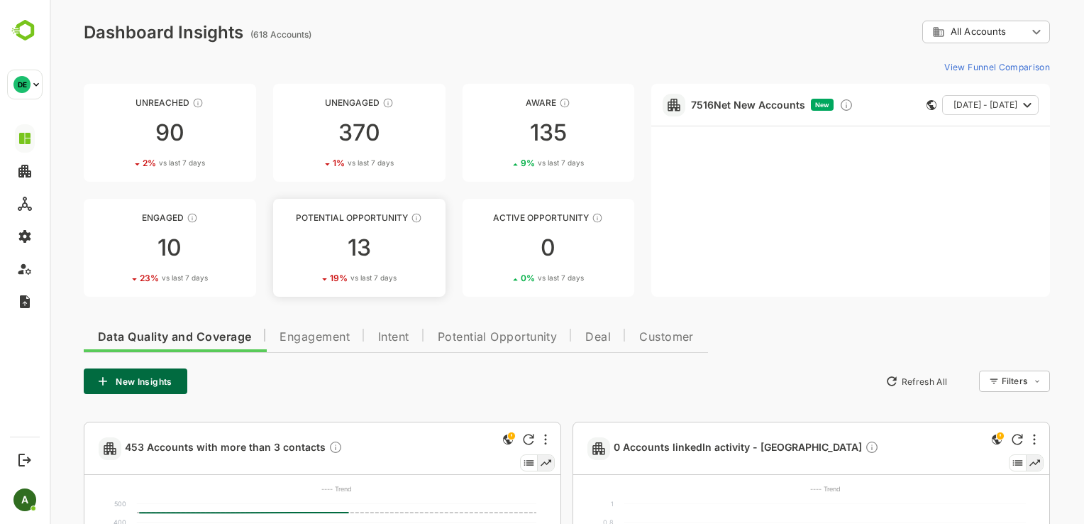
click at [352, 258] on div "13" at bounding box center [359, 247] width 172 height 23
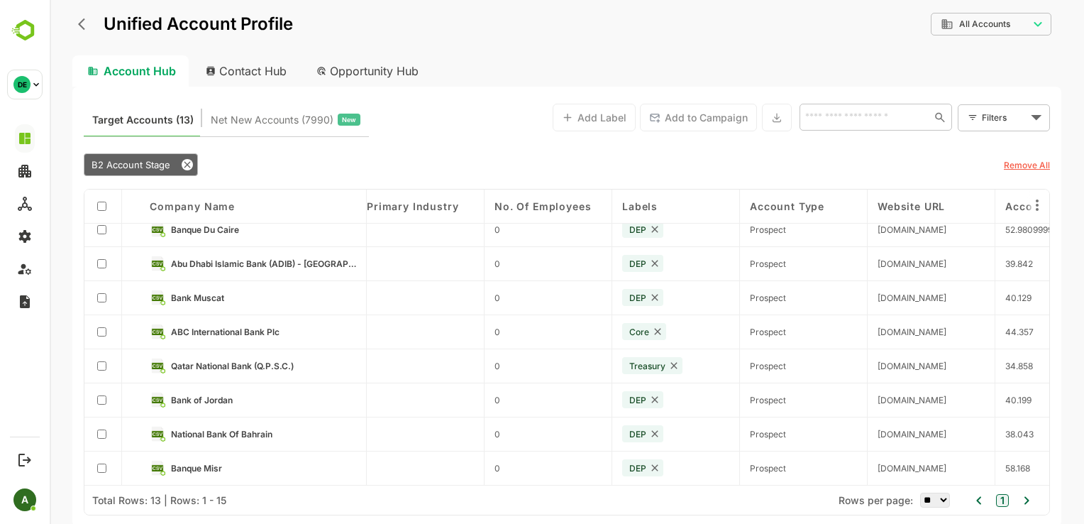
scroll to position [184, 649]
click at [248, 330] on span "ABC International Bank Plc" at bounding box center [224, 331] width 109 height 11
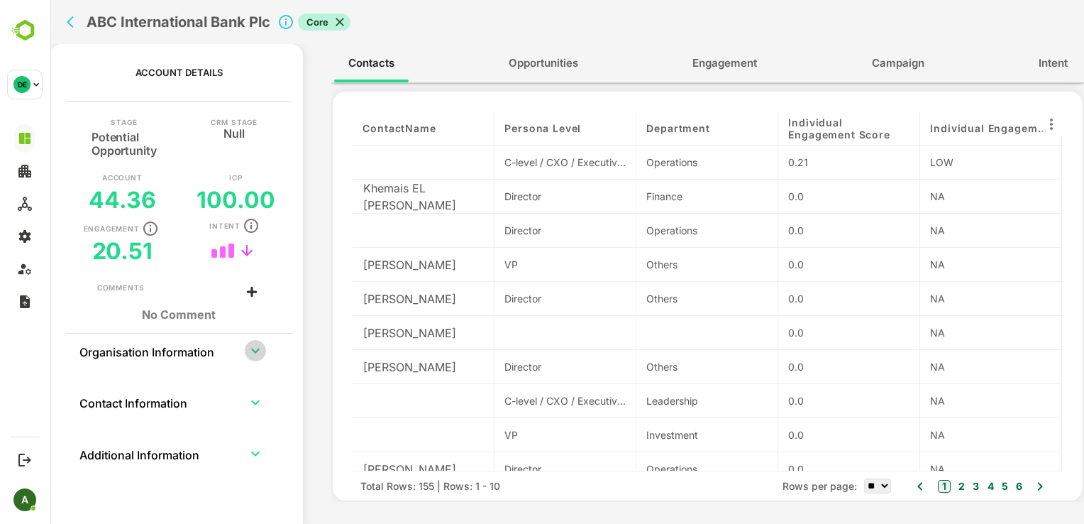
click at [258, 355] on icon "expand row" at bounding box center [255, 350] width 17 height 17
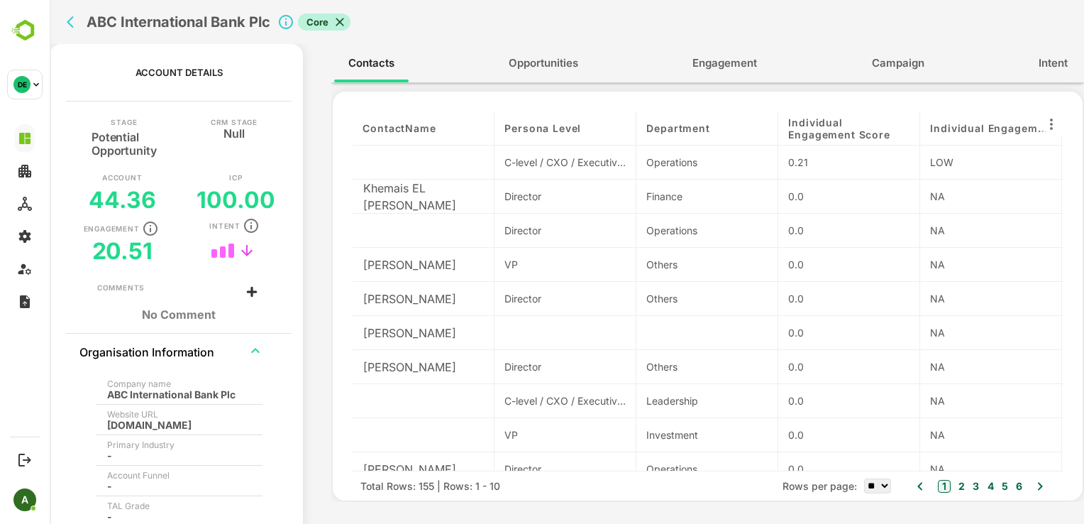
click at [258, 355] on icon "expand row" at bounding box center [255, 350] width 17 height 17
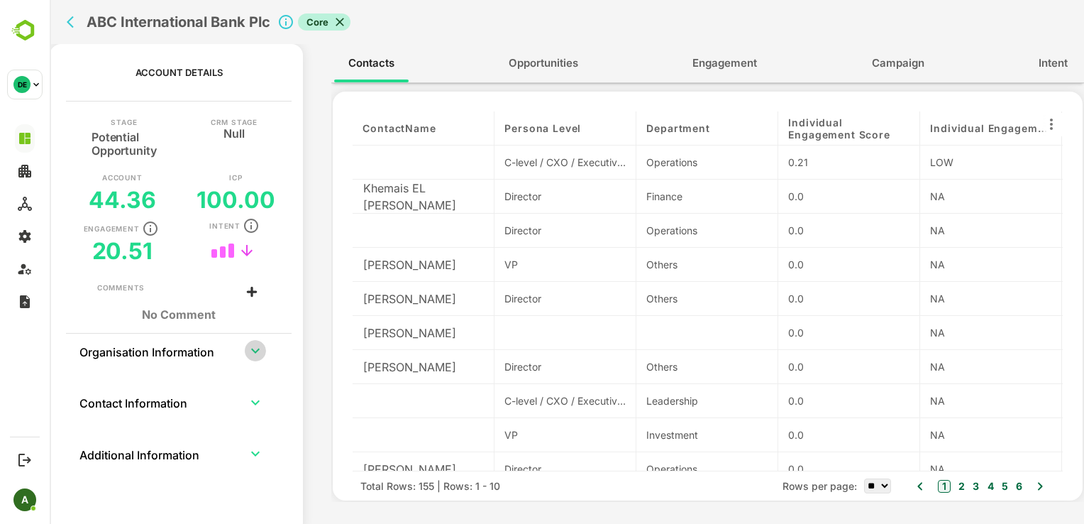
click at [253, 353] on icon "expand row" at bounding box center [255, 350] width 17 height 17
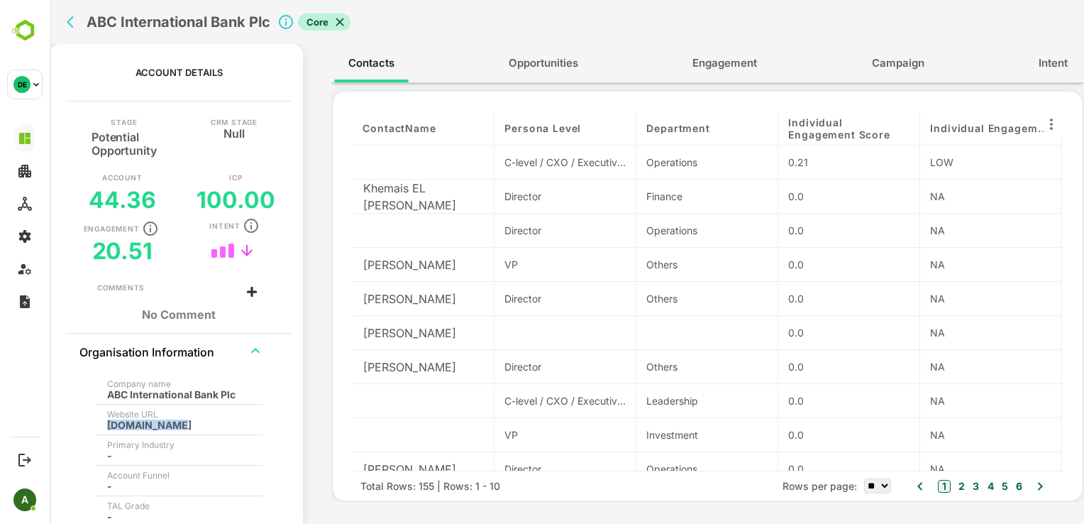
drag, startPoint x: 165, startPoint y: 424, endPoint x: 99, endPoint y: 426, distance: 66.0
click at [99, 426] on th "Website URL bank-abc.com" at bounding box center [179, 419] width 167 height 31
drag, startPoint x: 99, startPoint y: 426, endPoint x: 226, endPoint y: 396, distance: 130.6
click at [226, 396] on div "ABC International Bank Plc" at bounding box center [174, 394] width 135 height 11
click at [248, 399] on div "Company name ABC International Bank Plc" at bounding box center [179, 388] width 144 height 21
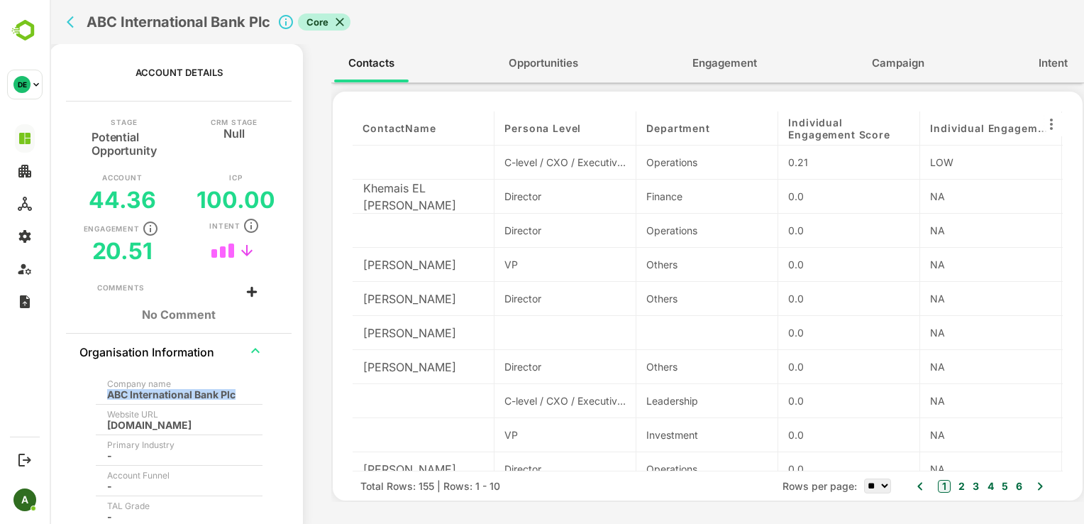
copy div "ABC International Bank Plc"
click at [75, 23] on icon "back" at bounding box center [74, 22] width 14 height 14
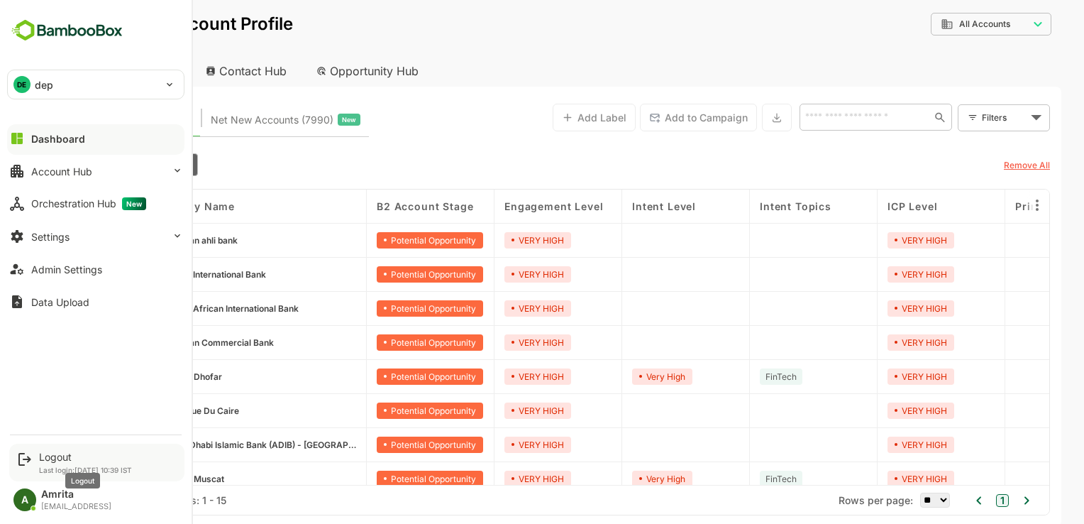
click at [62, 453] on div "Logout" at bounding box center [85, 456] width 93 height 12
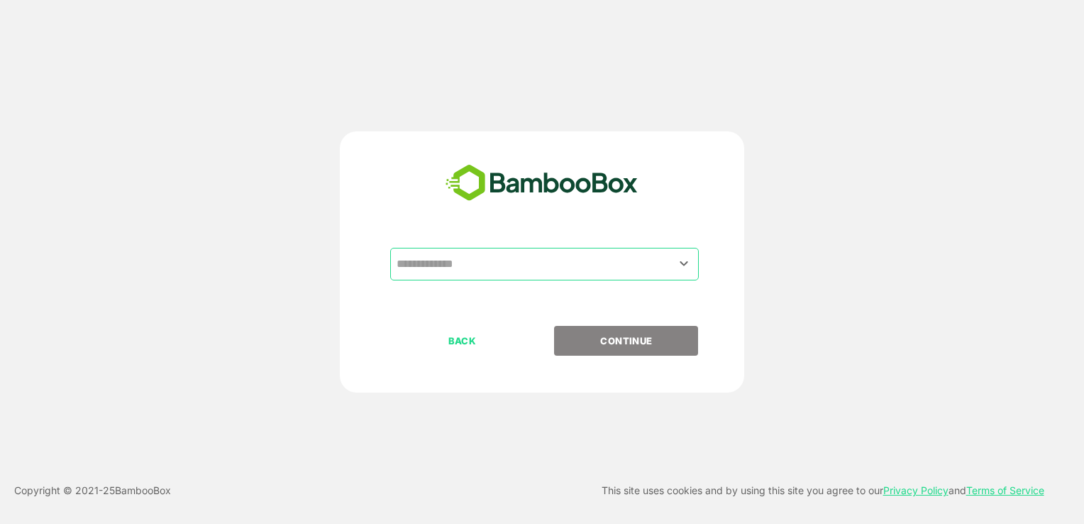
click at [519, 268] on input "text" at bounding box center [544, 263] width 303 height 27
